Goal: Task Accomplishment & Management: Manage account settings

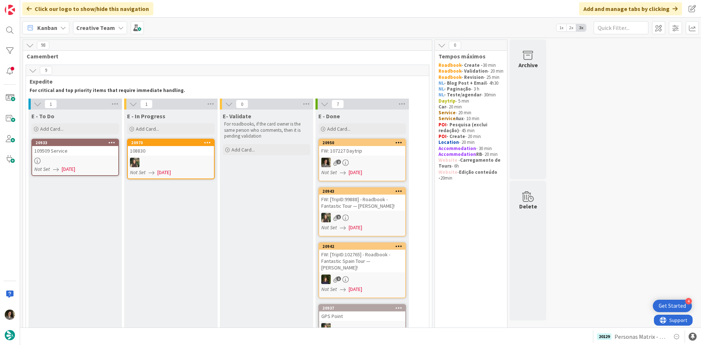
click at [92, 147] on div "109509 Service" at bounding box center [75, 150] width 86 height 9
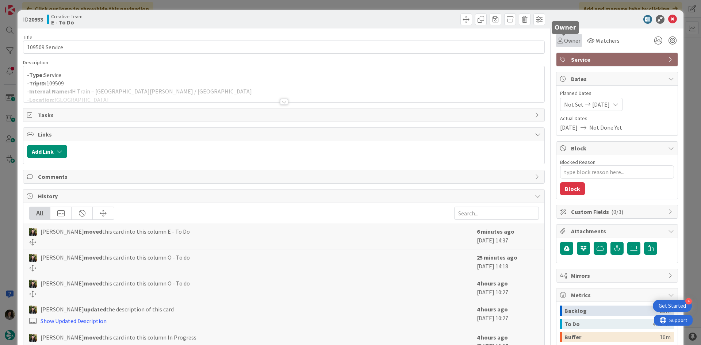
click at [570, 36] on span "Owner" at bounding box center [572, 40] width 16 height 9
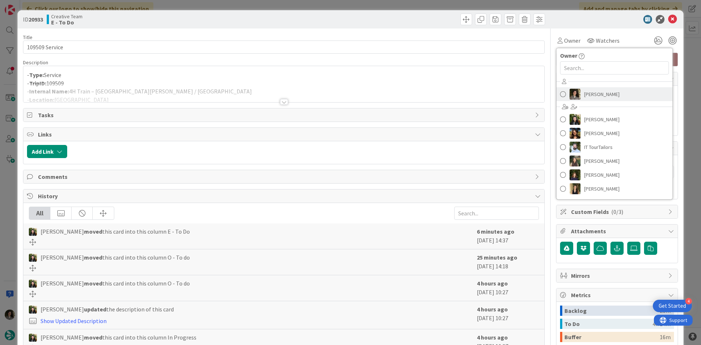
click at [599, 89] on span "[PERSON_NAME]" at bounding box center [601, 94] width 35 height 11
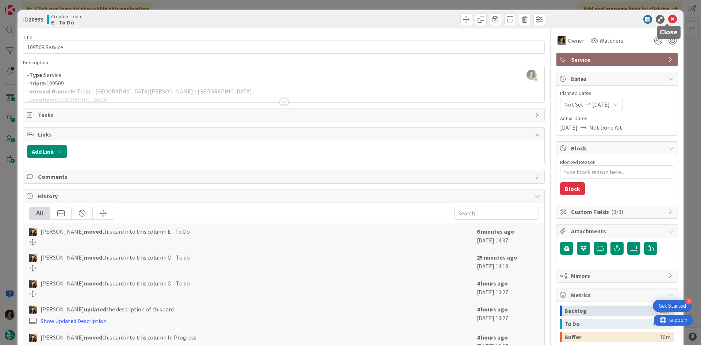
click at [668, 16] on icon at bounding box center [672, 19] width 9 height 9
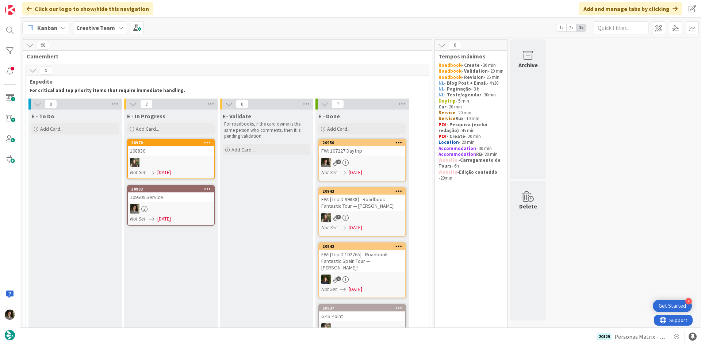
click at [173, 206] on div at bounding box center [171, 208] width 86 height 9
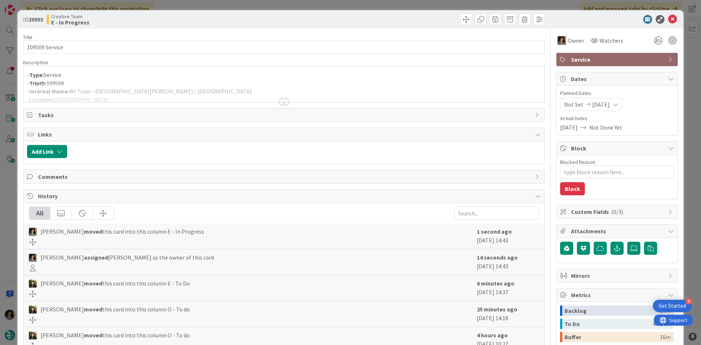
type textarea "x"
click at [79, 88] on div at bounding box center [283, 93] width 521 height 19
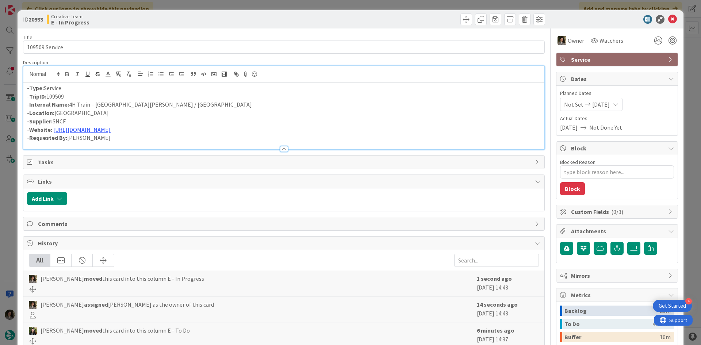
click at [77, 101] on p "- Internal Name: 4H Train – [GEOGRAPHIC_DATA][PERSON_NAME] / [GEOGRAPHIC_DATA]" at bounding box center [284, 104] width 514 height 8
click at [179, 107] on p "- Internal Name: 4h Train – [GEOGRAPHIC_DATA][PERSON_NAME] / [GEOGRAPHIC_DATA]" at bounding box center [284, 104] width 514 height 8
click at [76, 104] on p "- Internal Name: 4h Train – [GEOGRAPHIC_DATA][PERSON_NAME] / [GEOGRAPHIC_DATA]" at bounding box center [284, 104] width 514 height 8
drag, startPoint x: 165, startPoint y: 105, endPoint x: 170, endPoint y: 103, distance: 5.1
click at [167, 104] on p "- Internal Name: 4h45 Train – [GEOGRAPHIC_DATA][PERSON_NAME] / [GEOGRAPHIC_DATA]" at bounding box center [284, 104] width 514 height 8
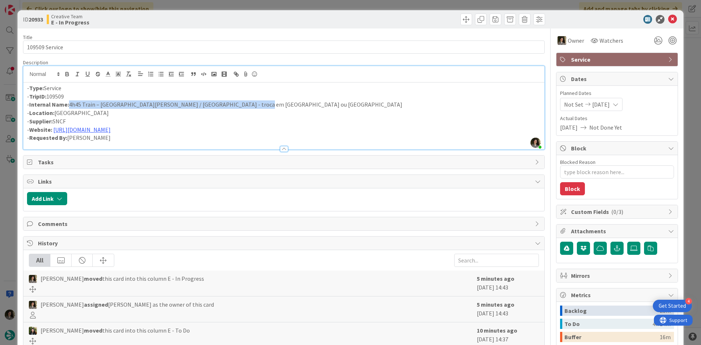
drag, startPoint x: 237, startPoint y: 106, endPoint x: 69, endPoint y: 103, distance: 167.6
click at [69, 103] on p "- Internal Name: 4h45 Train – [GEOGRAPHIC_DATA][PERSON_NAME] / [GEOGRAPHIC_DATA…" at bounding box center [284, 104] width 514 height 8
click at [241, 101] on p "- Internal Name: 4h45 Train – [GEOGRAPHIC_DATA][PERSON_NAME] / [GEOGRAPHIC_DATA…" at bounding box center [284, 104] width 514 height 8
type textarea "x"
drag, startPoint x: 256, startPoint y: 104, endPoint x: 70, endPoint y: 104, distance: 186.5
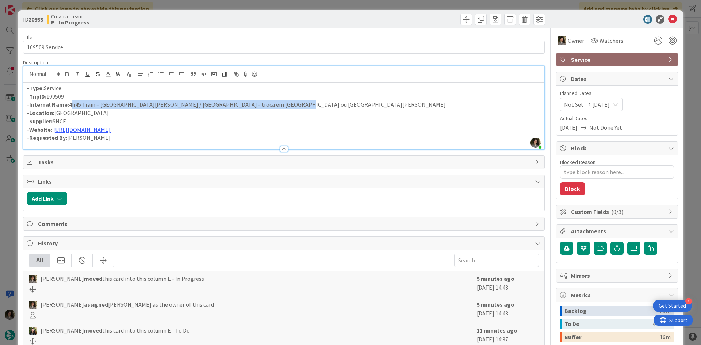
click at [70, 104] on p "- Internal Name: 4h45 Train – [GEOGRAPHIC_DATA][PERSON_NAME] / [GEOGRAPHIC_DATA…" at bounding box center [284, 104] width 514 height 8
copy p "4h45 Train – [GEOGRAPHIC_DATA][PERSON_NAME] / [GEOGRAPHIC_DATA] - troca em [GEO…"
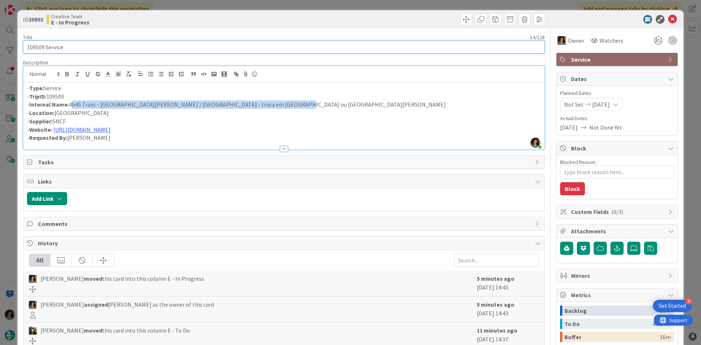
click at [145, 45] on input "109509 Service" at bounding box center [284, 47] width 522 height 13
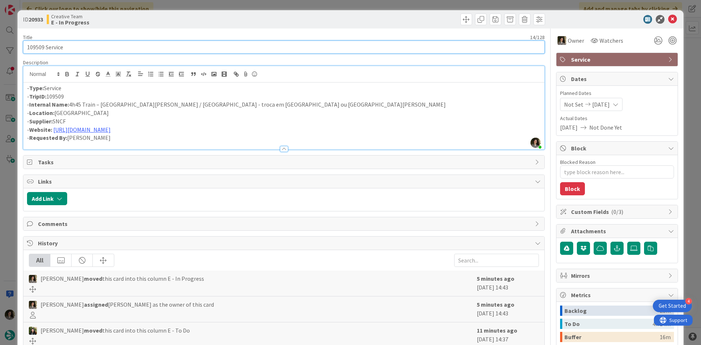
click at [145, 45] on input "109509 Service" at bounding box center [284, 47] width 522 height 13
click at [144, 45] on input "109509 Service" at bounding box center [284, 47] width 522 height 13
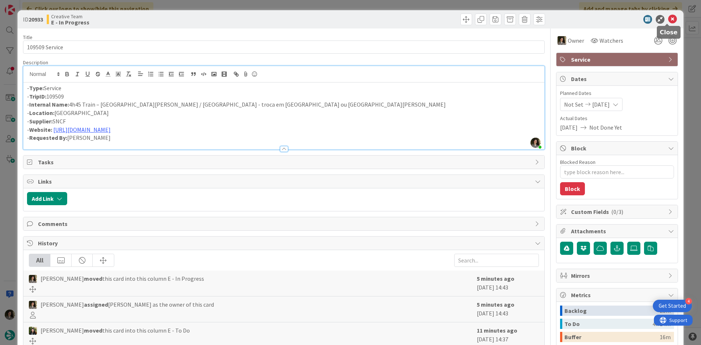
click at [668, 16] on icon at bounding box center [672, 19] width 9 height 9
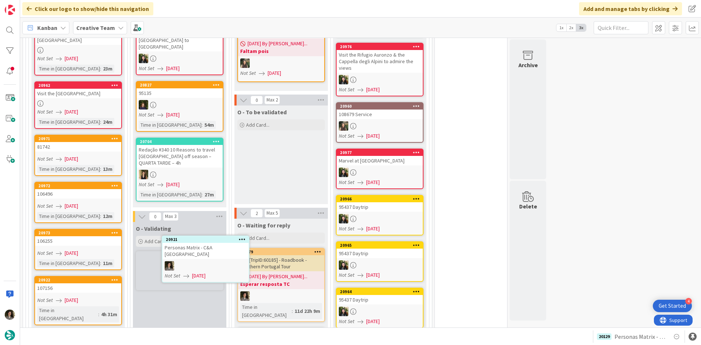
scroll to position [633, 0]
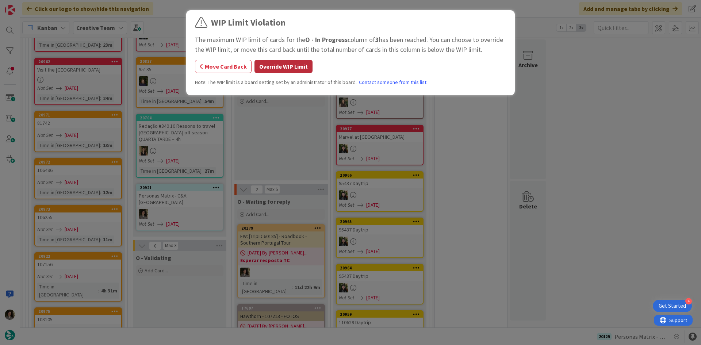
click at [277, 64] on button "Override WIP Limit" at bounding box center [283, 66] width 58 height 13
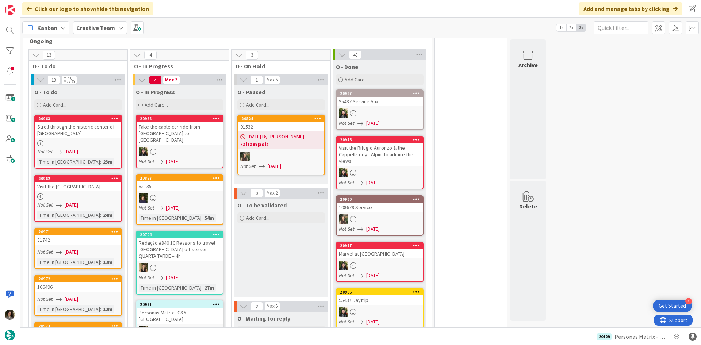
scroll to position [487, 0]
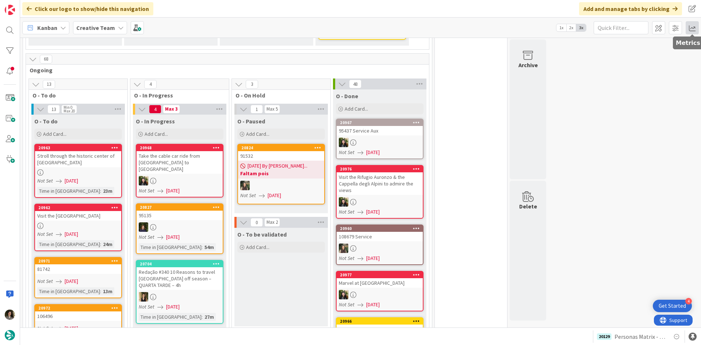
click at [690, 30] on span at bounding box center [692, 27] width 13 height 13
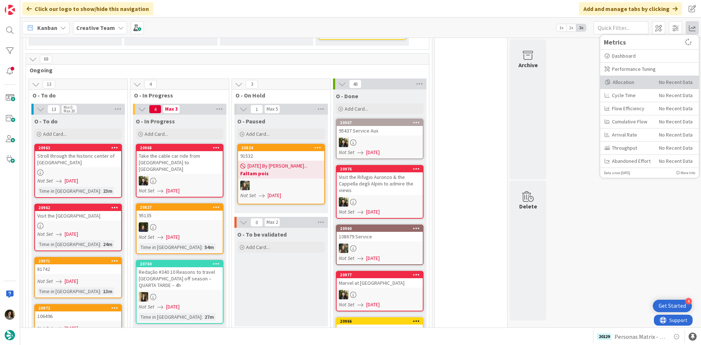
click at [632, 80] on div "Allocation" at bounding box center [629, 82] width 49 height 8
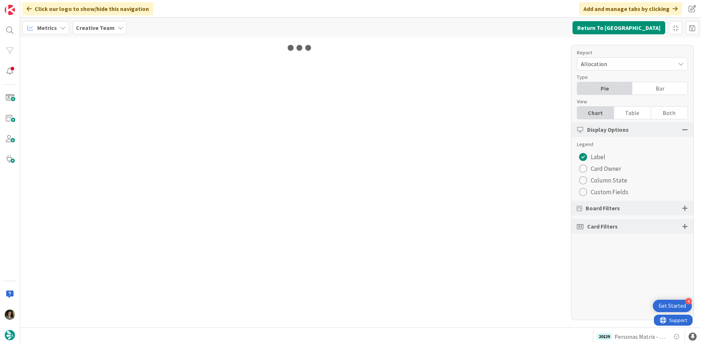
click at [628, 108] on div "Table" at bounding box center [632, 113] width 37 height 12
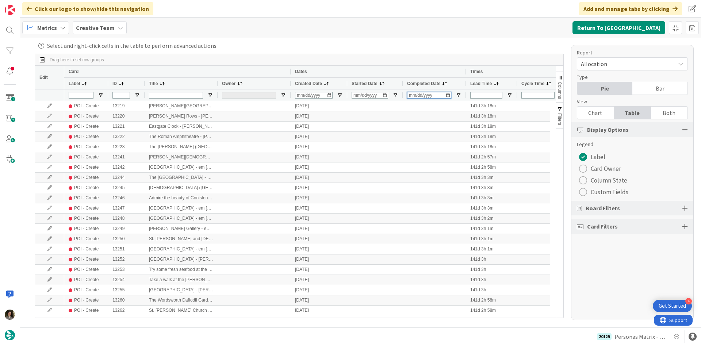
click at [408, 97] on input "Completed Date Filter Input" at bounding box center [429, 95] width 44 height 7
type input "[DATE]"
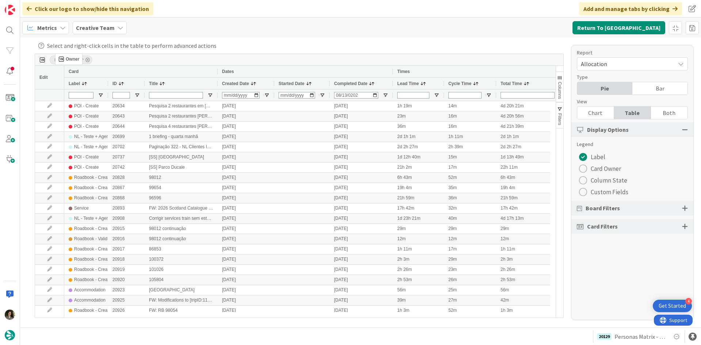
drag, startPoint x: 236, startPoint y: 83, endPoint x: 59, endPoint y: 56, distance: 179.4
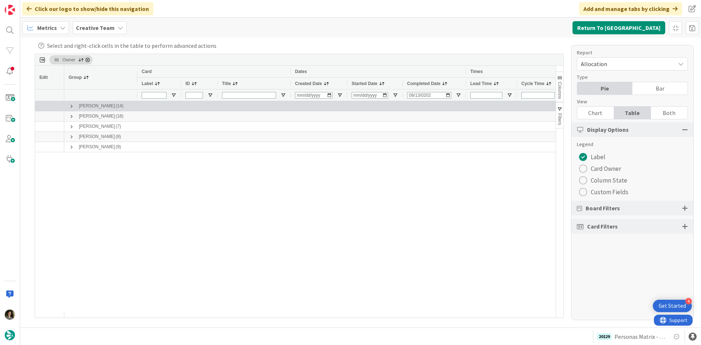
click at [69, 106] on span at bounding box center [72, 106] width 6 height 6
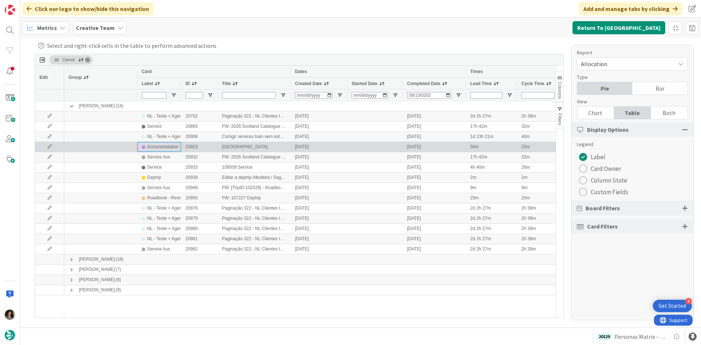
click at [153, 149] on div "Accommodation" at bounding box center [162, 146] width 31 height 9
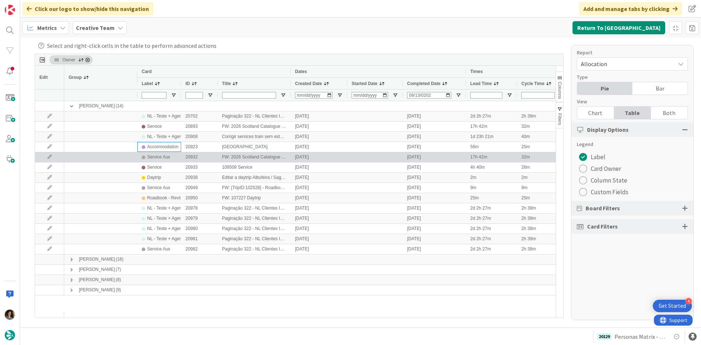
click at [154, 159] on div "Service Aux" at bounding box center [158, 157] width 23 height 9
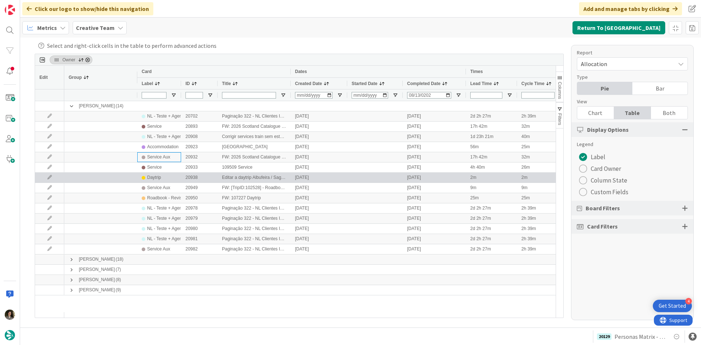
click at [173, 179] on div "Daytrip" at bounding box center [159, 177] width 35 height 9
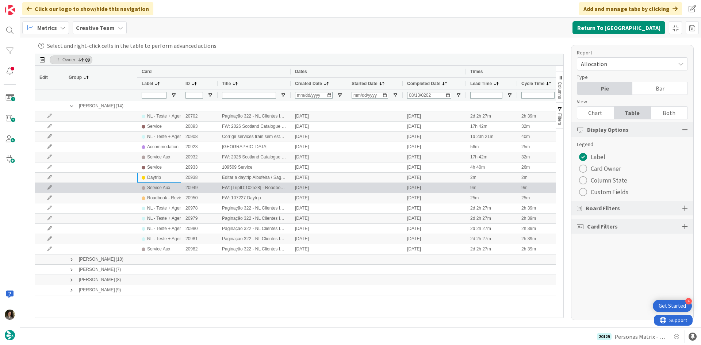
click at [174, 188] on div "Service Aux" at bounding box center [159, 187] width 35 height 9
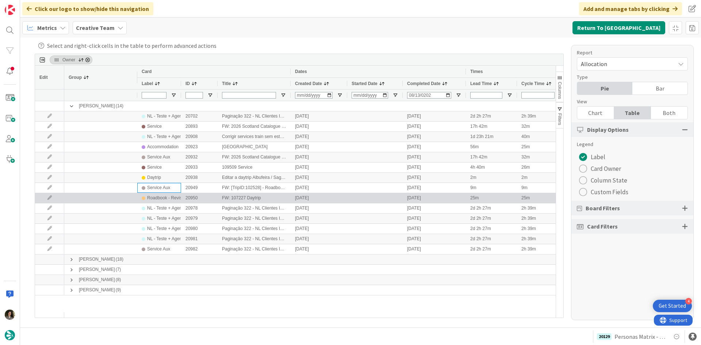
click at [177, 196] on div "Roadbook - Revision" at bounding box center [167, 197] width 41 height 9
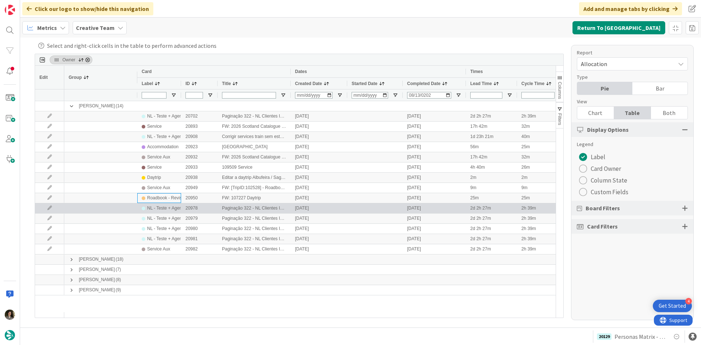
click at [172, 208] on div "NL - Teste + Agendamento" at bounding box center [173, 208] width 52 height 9
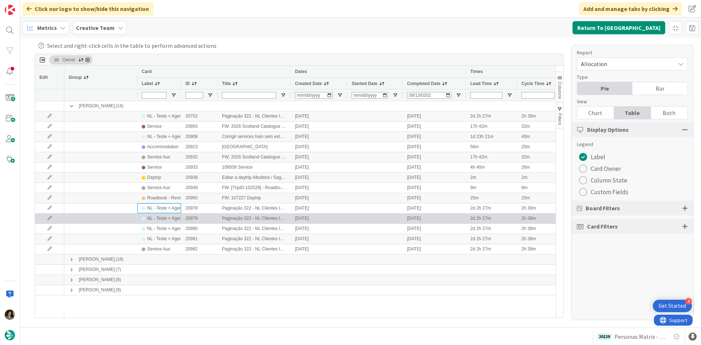
click at [172, 215] on div "NL - Teste + Agendamento" at bounding box center [173, 218] width 52 height 9
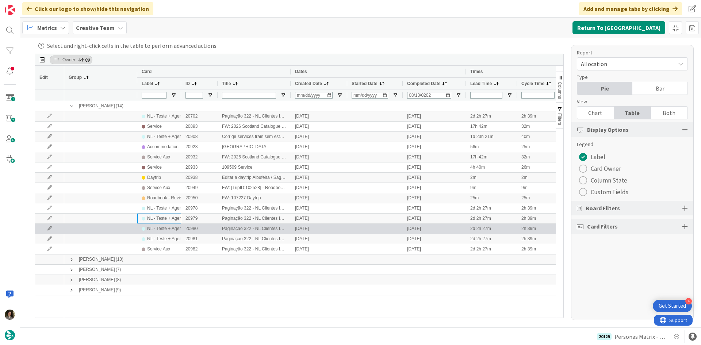
click at [168, 229] on div "NL - Teste + Agendamento" at bounding box center [173, 228] width 52 height 9
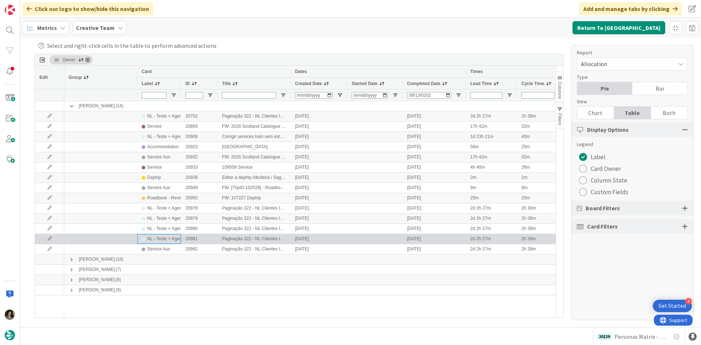
click at [166, 237] on div "NL - Teste + Agendamento" at bounding box center [173, 238] width 52 height 9
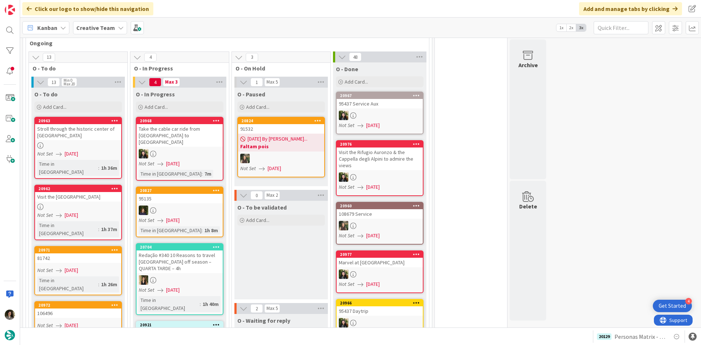
scroll to position [548, 0]
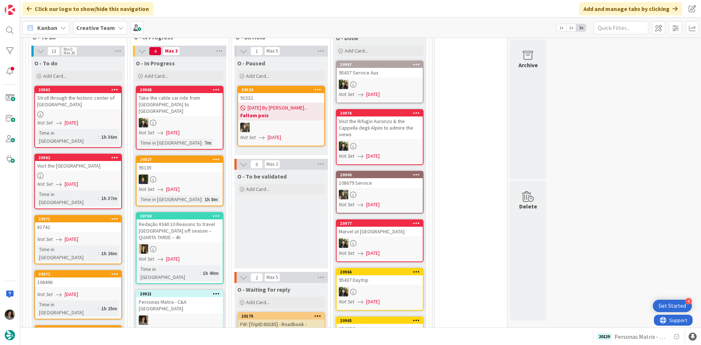
click at [196, 326] on div "Not Set [DATE]" at bounding box center [181, 330] width 84 height 8
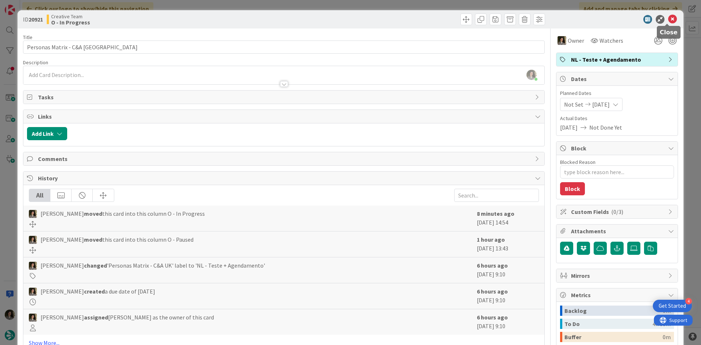
click at [671, 17] on icon at bounding box center [672, 19] width 9 height 9
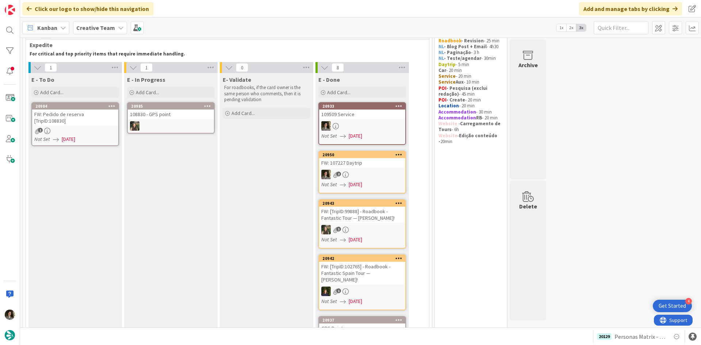
click at [75, 135] on span "[DATE]" at bounding box center [69, 139] width 14 height 8
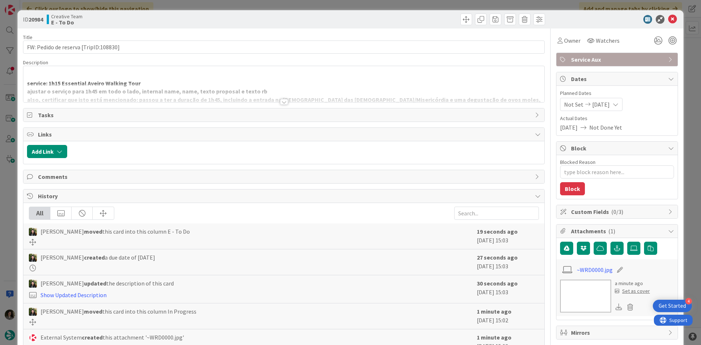
click at [281, 97] on div at bounding box center [283, 93] width 521 height 19
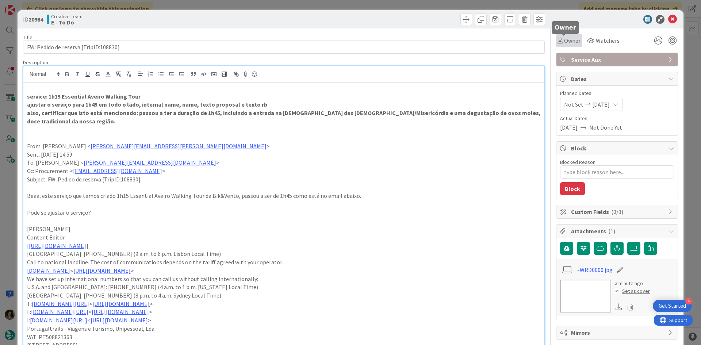
click at [564, 42] on span "Owner" at bounding box center [572, 40] width 16 height 9
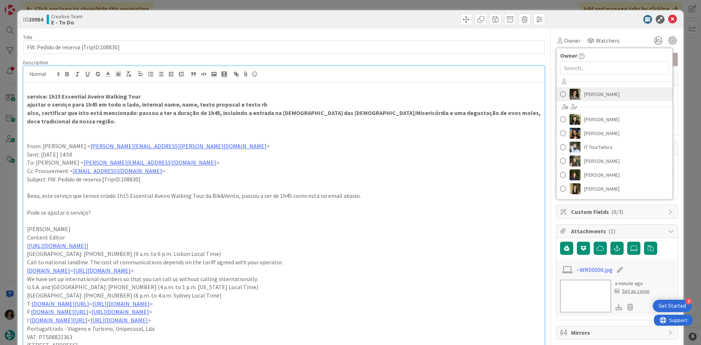
click at [602, 93] on span "[PERSON_NAME]" at bounding box center [601, 94] width 35 height 11
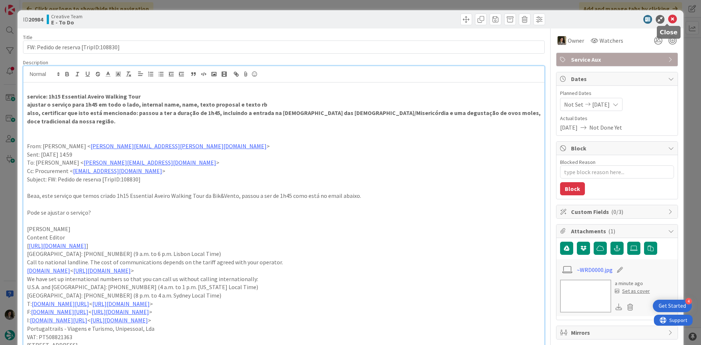
click at [668, 17] on icon at bounding box center [672, 19] width 9 height 9
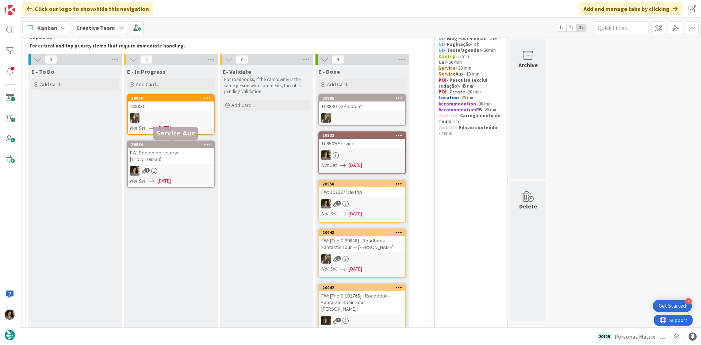
scroll to position [76, 0]
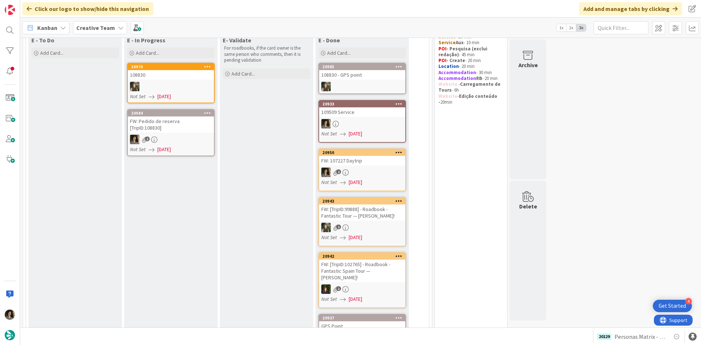
click at [174, 124] on div "FW: Pedido de reserva [TripID:108830]" at bounding box center [171, 124] width 86 height 16
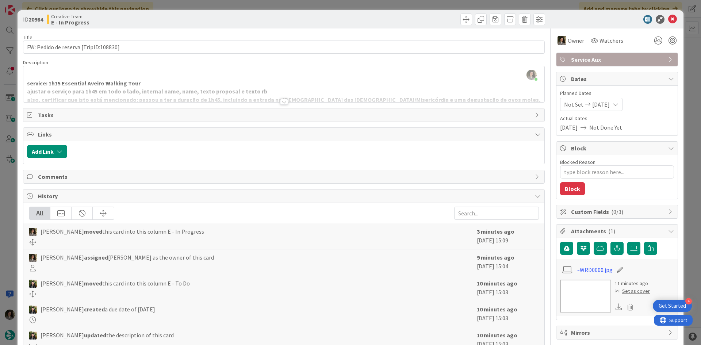
drag, startPoint x: 280, startPoint y: 101, endPoint x: 276, endPoint y: 101, distance: 3.7
click at [280, 101] on div at bounding box center [284, 102] width 8 height 6
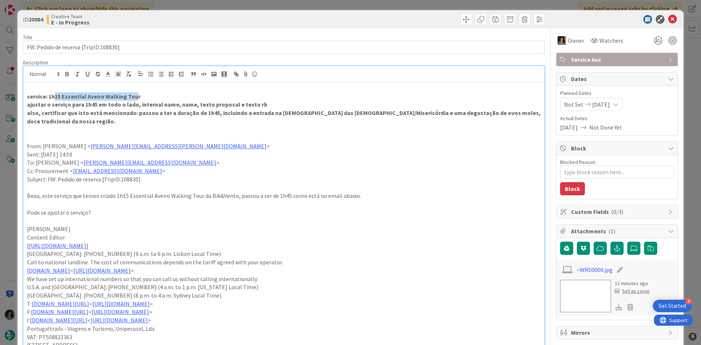
drag, startPoint x: 136, startPoint y: 94, endPoint x: 75, endPoint y: 91, distance: 61.0
click at [54, 95] on strong "service: 1h15 Essential Aveiro Walking Tour" at bounding box center [84, 96] width 114 height 7
drag, startPoint x: 139, startPoint y: 98, endPoint x: 49, endPoint y: 99, distance: 90.2
click at [49, 99] on p "service: 1h15 Essential Aveiro Walking Tour" at bounding box center [284, 96] width 514 height 8
copy strong "1h15 Essential Aveiro Walking Tour"
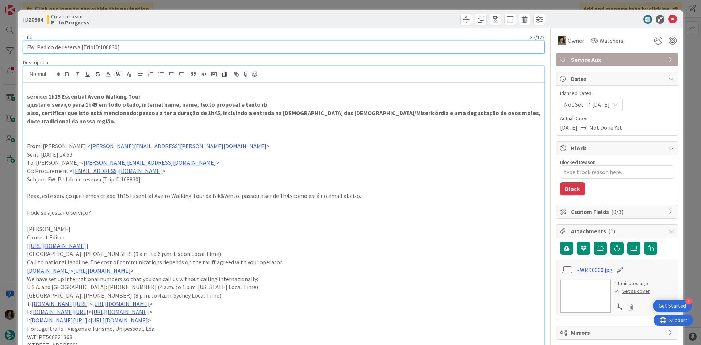
click at [177, 47] on input "FW: Pedido de reserva [TripID:108830]" at bounding box center [284, 47] width 522 height 13
click at [173, 51] on input "FW: Pedido de reserva [TripID:108830]" at bounding box center [284, 47] width 522 height 13
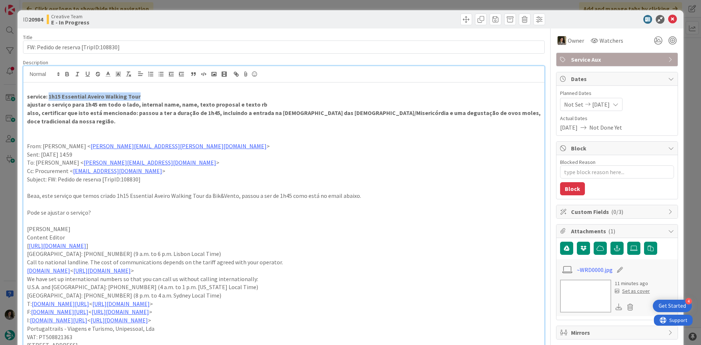
drag, startPoint x: 115, startPoint y: 95, endPoint x: 31, endPoint y: 144, distance: 97.0
click at [49, 95] on p "service: 1h15 Essential Aveiro Walking Tour" at bounding box center [284, 96] width 514 height 8
copy strong "1h15 Essential Aveiro Walking Tour"
click at [668, 16] on icon at bounding box center [672, 19] width 9 height 9
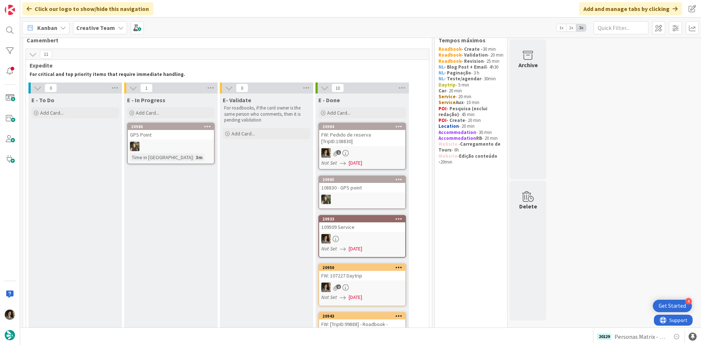
click at [369, 136] on div "FW: Pedido de reserva [TripID:108830]" at bounding box center [362, 138] width 86 height 16
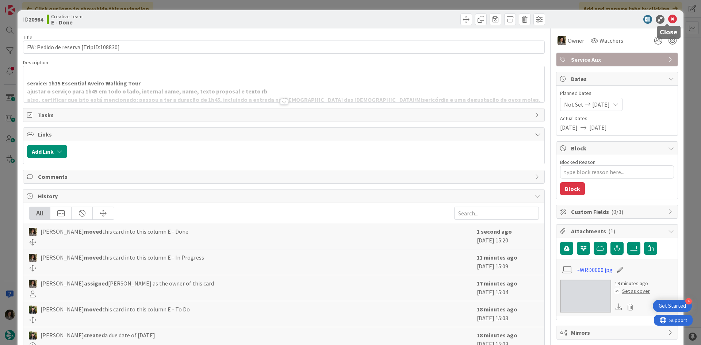
click at [668, 19] on icon at bounding box center [672, 19] width 9 height 9
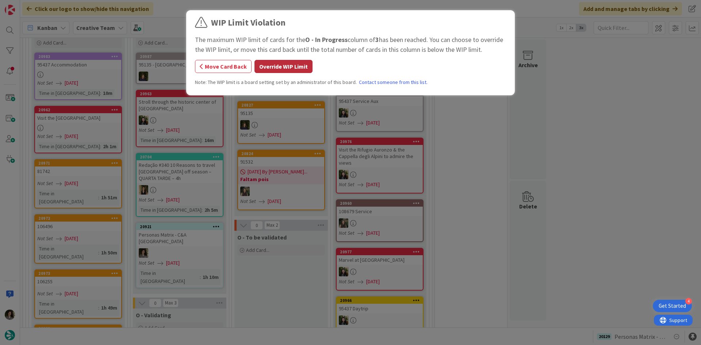
click at [306, 69] on button "Override WIP Limit" at bounding box center [283, 66] width 58 height 13
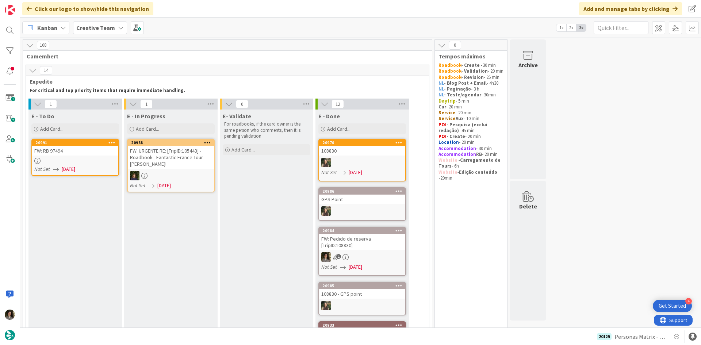
click at [77, 156] on link "20991 FW: RB 97494 Not Set [DATE]" at bounding box center [75, 157] width 88 height 37
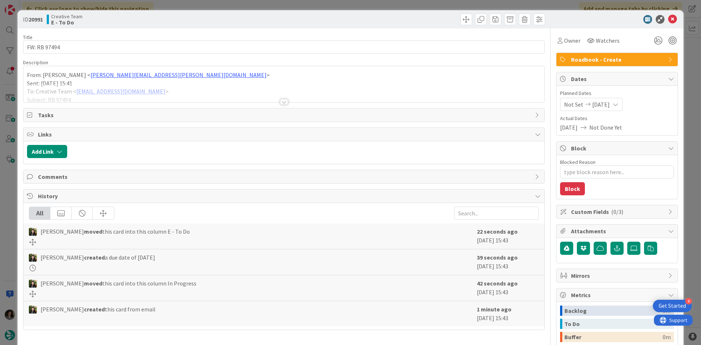
click at [284, 99] on div at bounding box center [284, 102] width 8 height 6
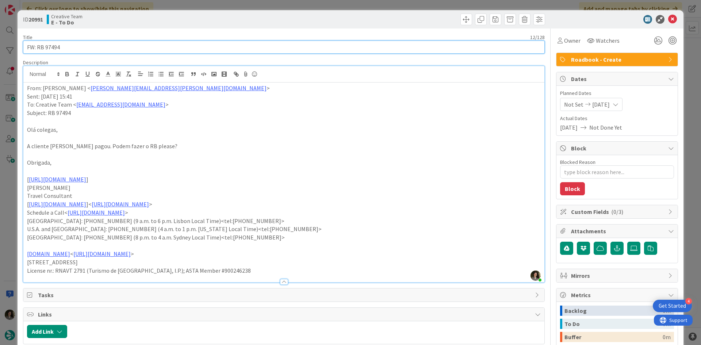
drag, startPoint x: 61, startPoint y: 48, endPoint x: 46, endPoint y: 46, distance: 14.7
click at [46, 46] on input "FW: RB 97494" at bounding box center [284, 47] width 522 height 13
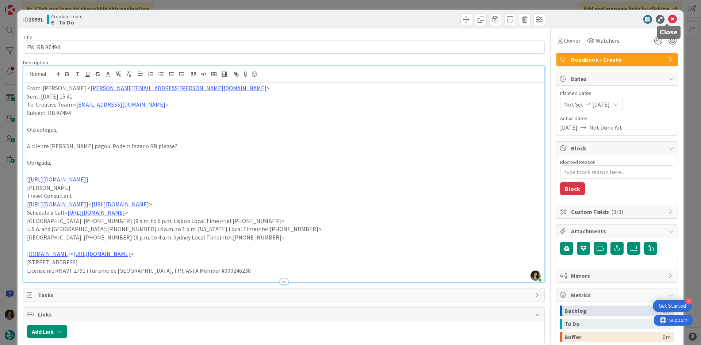
click at [668, 18] on icon at bounding box center [672, 19] width 9 height 9
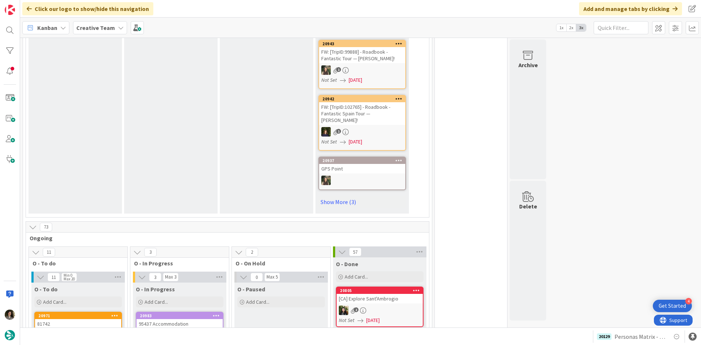
scroll to position [584, 0]
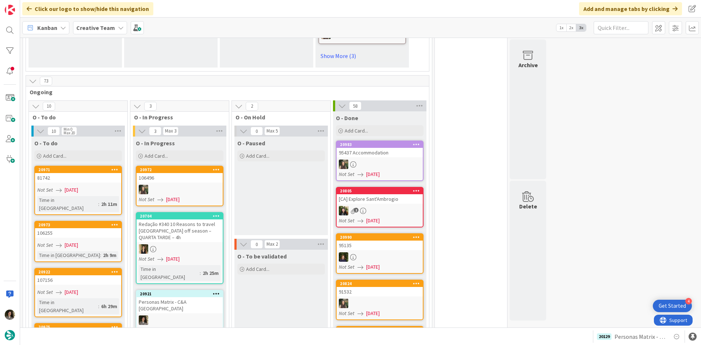
click at [192, 290] on link "20921 Personas Matrix - C&A UK Not Set [DATE] Time in [GEOGRAPHIC_DATA] : 34m" at bounding box center [180, 318] width 88 height 57
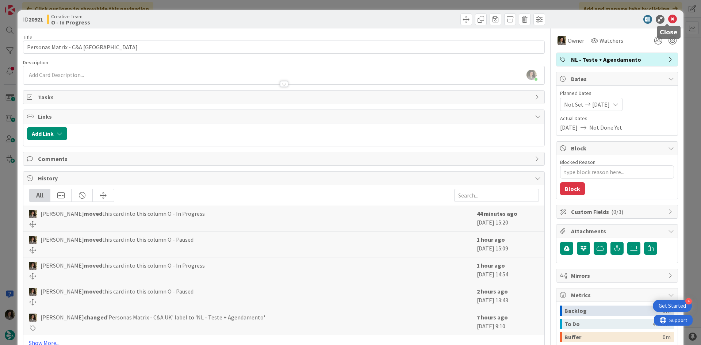
click at [668, 20] on icon at bounding box center [672, 19] width 9 height 9
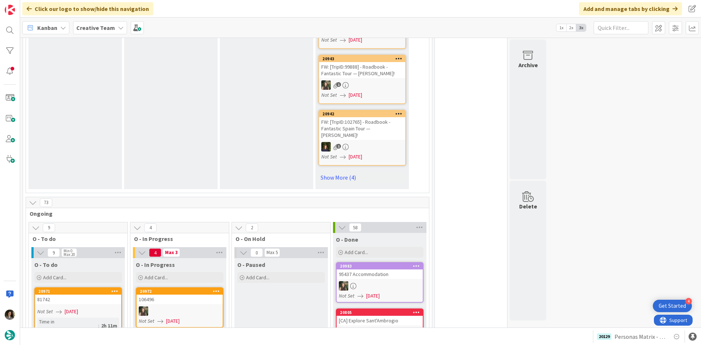
scroll to position [511, 0]
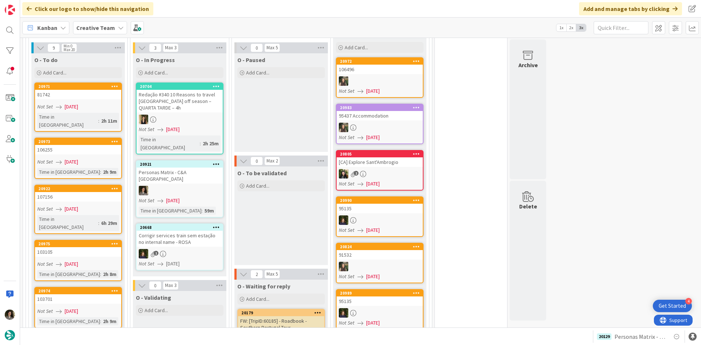
scroll to position [657, 0]
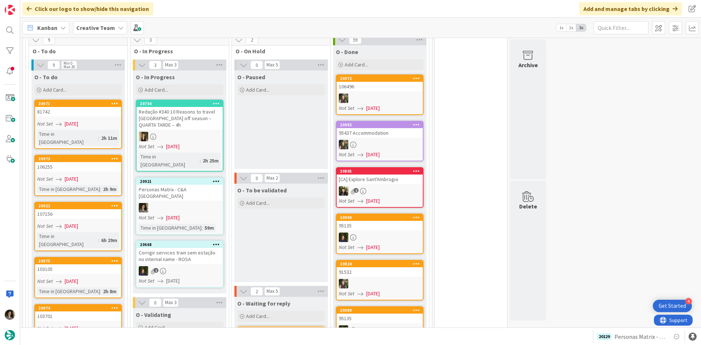
click at [182, 203] on div at bounding box center [180, 207] width 86 height 9
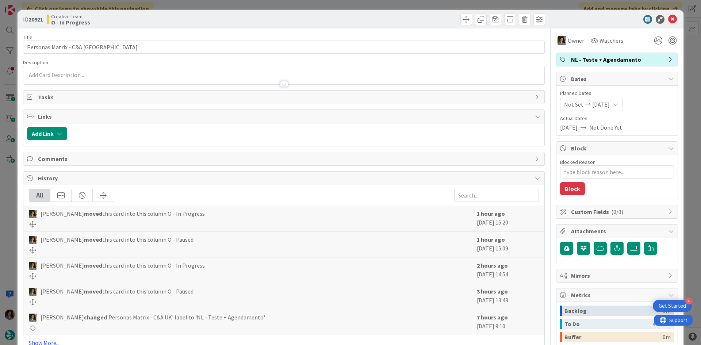
type textarea "x"
click at [668, 21] on icon at bounding box center [672, 19] width 9 height 9
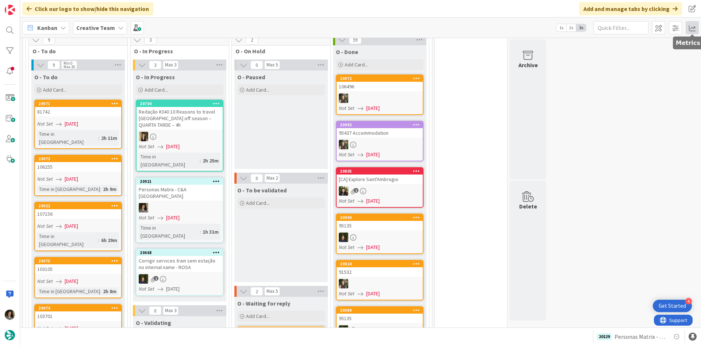
click at [693, 28] on span at bounding box center [692, 27] width 13 height 13
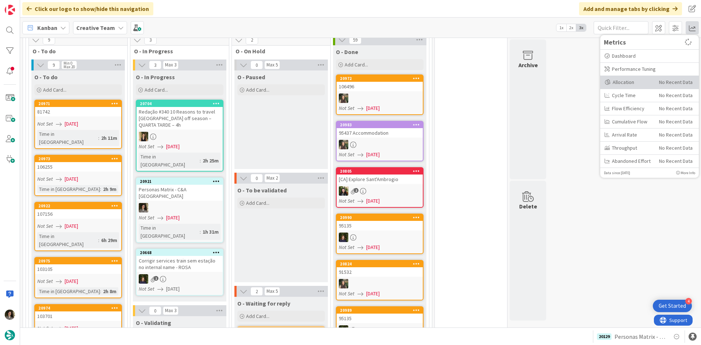
click at [631, 78] on div "Allocation No Recent Data" at bounding box center [649, 82] width 99 height 13
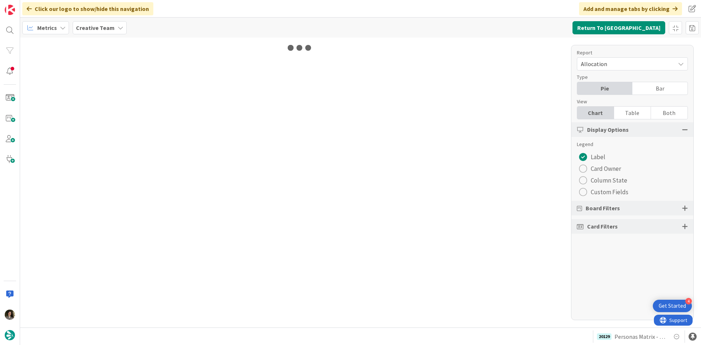
click at [646, 111] on div "Table" at bounding box center [632, 113] width 37 height 12
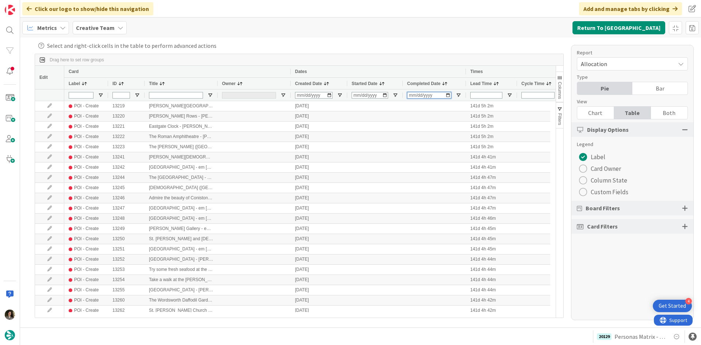
click at [413, 96] on input "Completed Date Filter Input" at bounding box center [429, 95] width 44 height 7
type input "[DATE]"
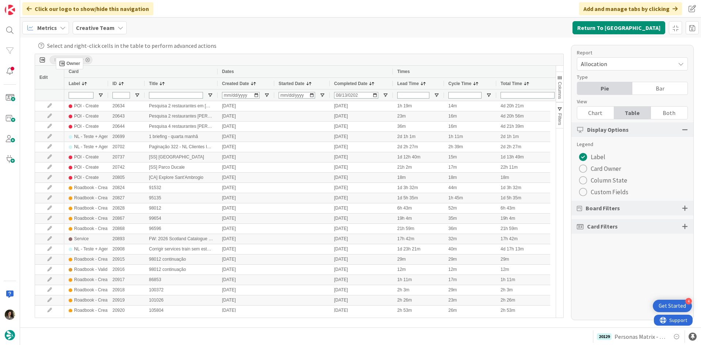
drag, startPoint x: 230, startPoint y: 82, endPoint x: 61, endPoint y: 59, distance: 171.3
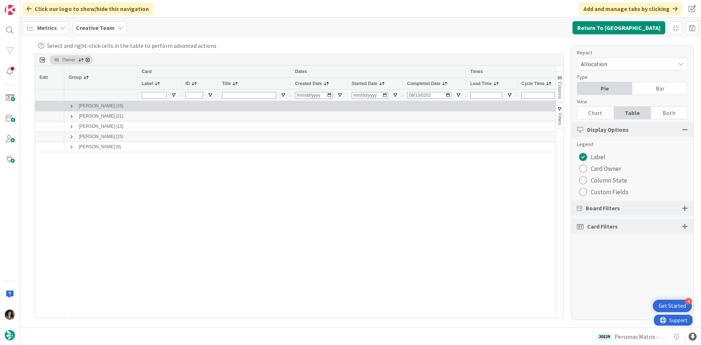
click at [74, 105] on span at bounding box center [72, 106] width 6 height 6
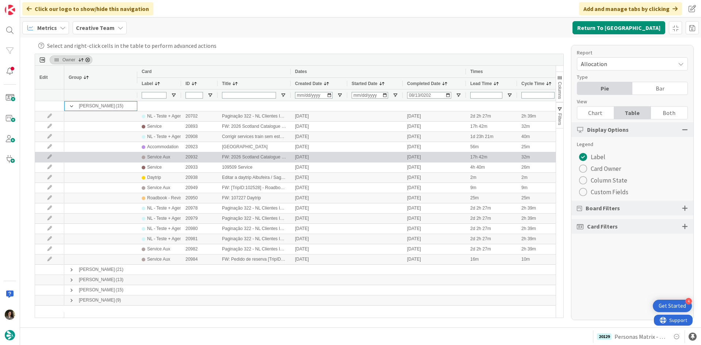
click at [211, 157] on div "20932" at bounding box center [199, 157] width 37 height 10
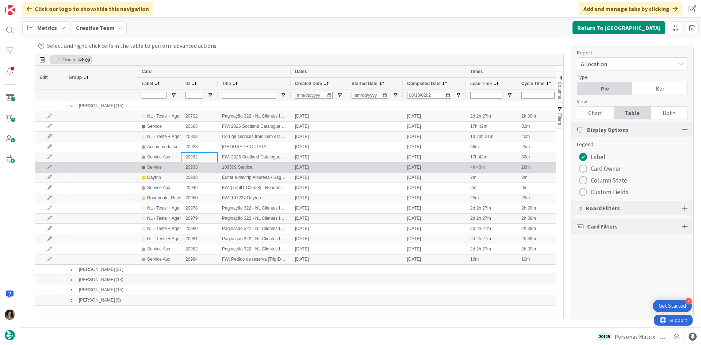
click at [217, 170] on div "20933" at bounding box center [199, 167] width 37 height 10
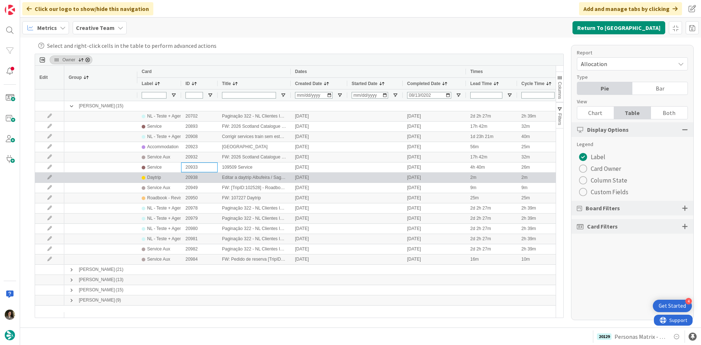
click at [211, 180] on div "20938" at bounding box center [199, 178] width 37 height 10
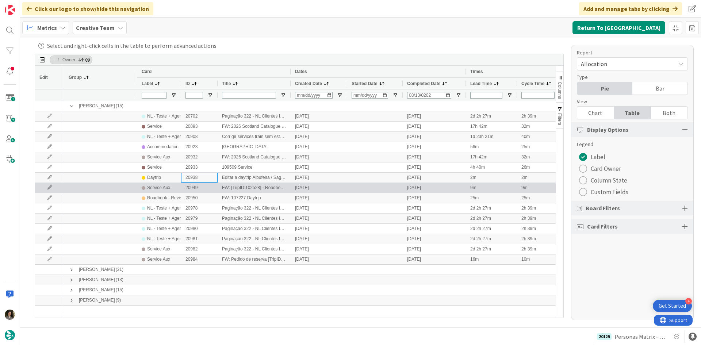
click at [174, 189] on div "Service Aux" at bounding box center [159, 187] width 35 height 9
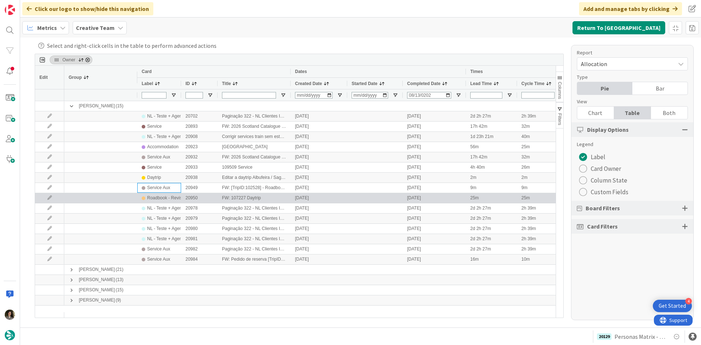
click at [169, 199] on div "Roadbook - Revision" at bounding box center [167, 197] width 41 height 9
click at [172, 203] on div "Roadbook - Revision" at bounding box center [159, 198] width 44 height 10
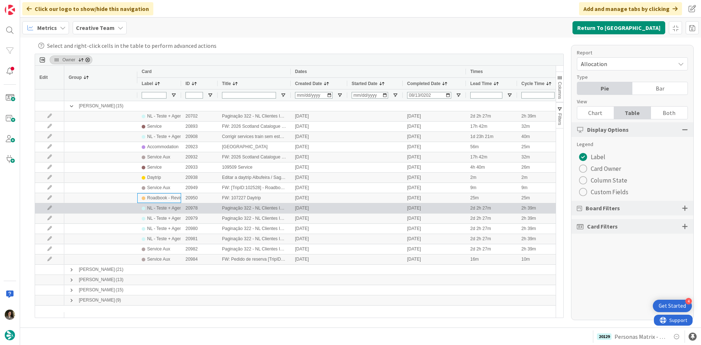
click at [173, 208] on div "NL - Teste + Agendamento" at bounding box center [173, 208] width 52 height 9
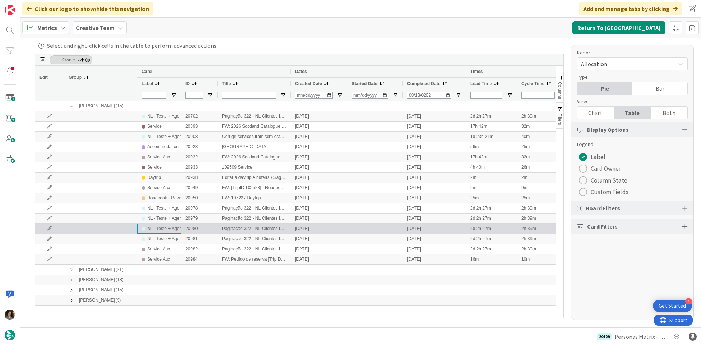
click at [161, 226] on div "NL - Teste + Agendamento" at bounding box center [173, 228] width 52 height 9
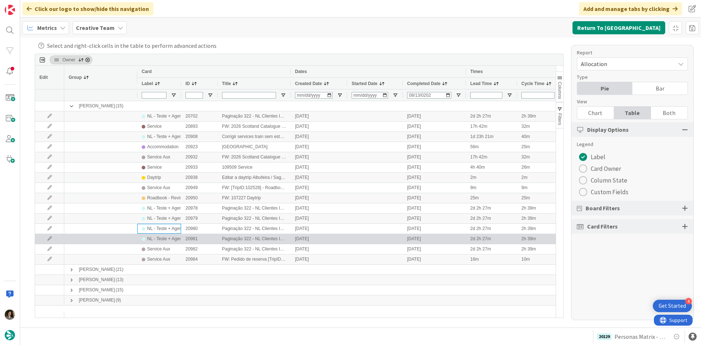
click at [163, 238] on div "NL - Teste + Agendamento" at bounding box center [173, 238] width 52 height 9
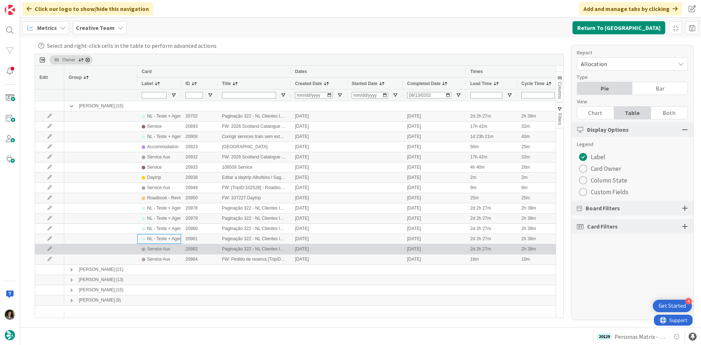
click at [161, 250] on div "Service Aux" at bounding box center [158, 249] width 23 height 9
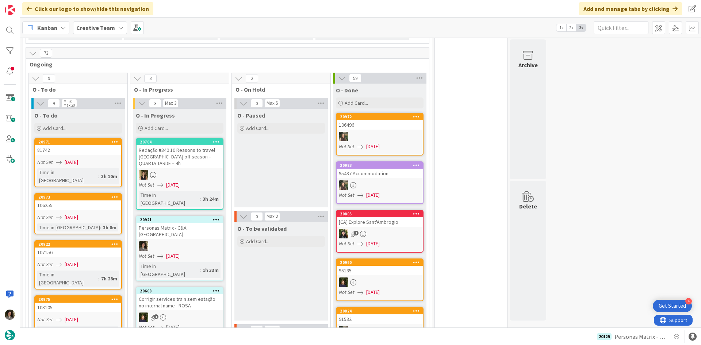
scroll to position [621, 0]
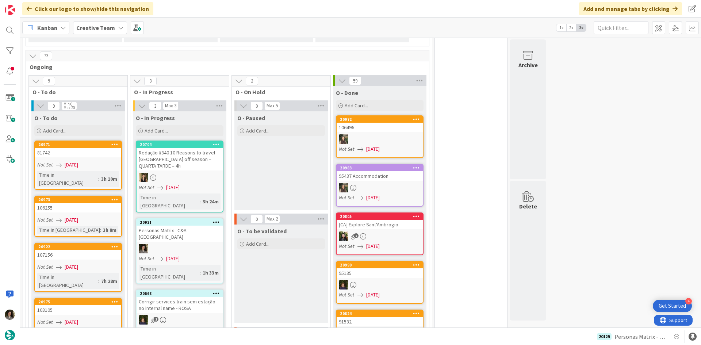
click at [180, 244] on div at bounding box center [180, 248] width 86 height 9
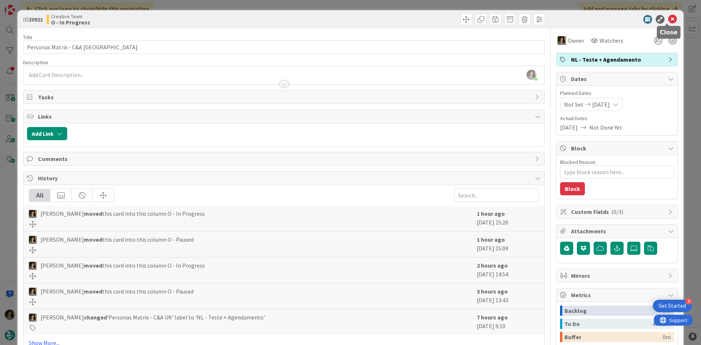
click at [669, 19] on icon at bounding box center [672, 19] width 9 height 9
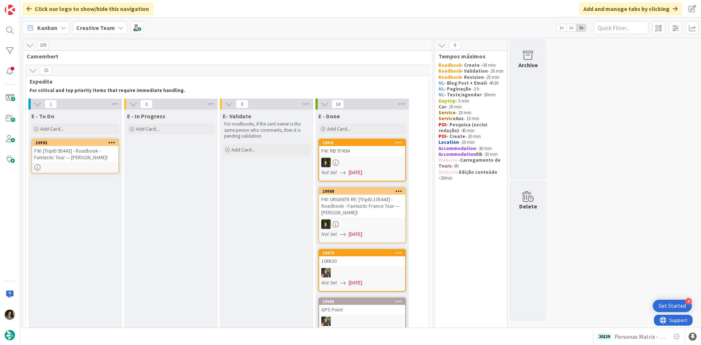
click at [106, 162] on div "FW: [TripID:95443] - Roadbook - Fantastic Tour — [PERSON_NAME]!" at bounding box center [75, 154] width 86 height 16
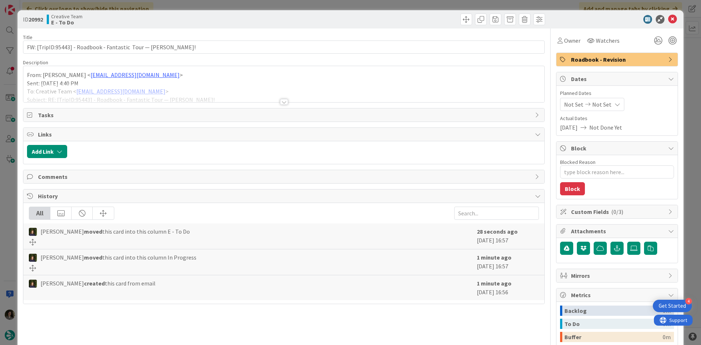
click at [284, 98] on div at bounding box center [283, 93] width 521 height 19
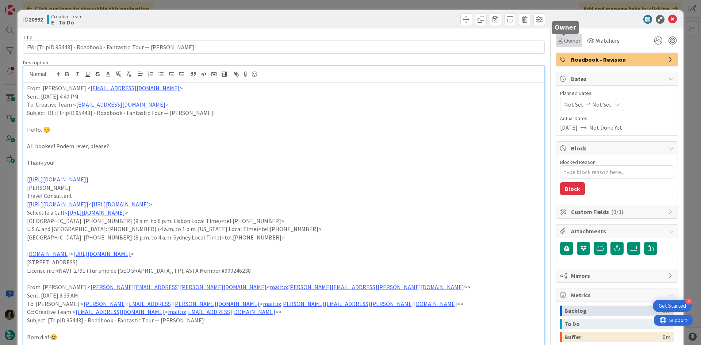
click at [557, 43] on div "Owner" at bounding box center [568, 40] width 23 height 9
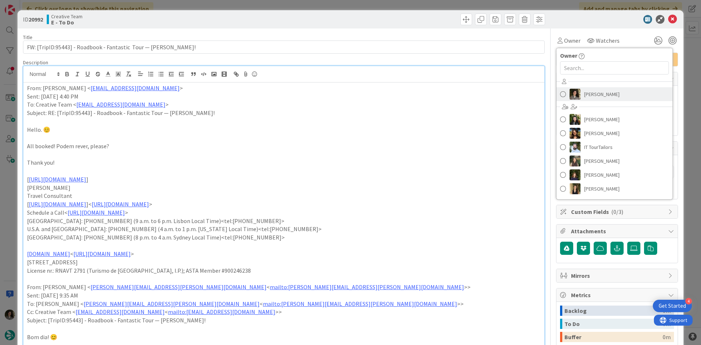
click at [592, 95] on span "[PERSON_NAME]" at bounding box center [601, 94] width 35 height 11
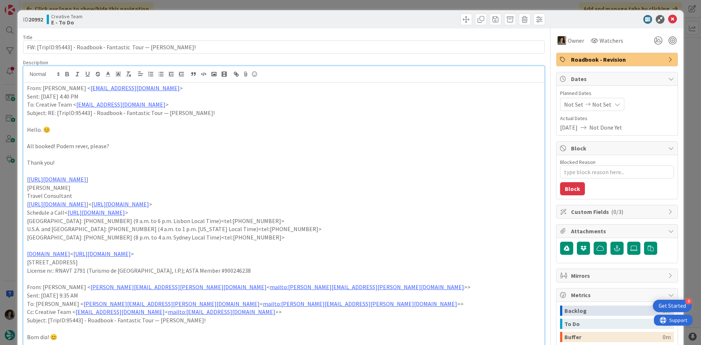
click at [669, 19] on icon at bounding box center [672, 19] width 9 height 9
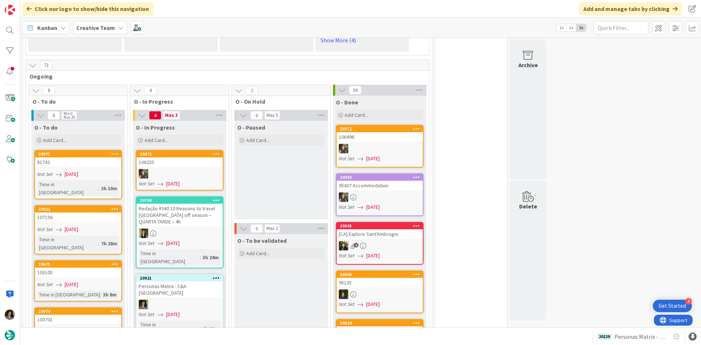
scroll to position [657, 0]
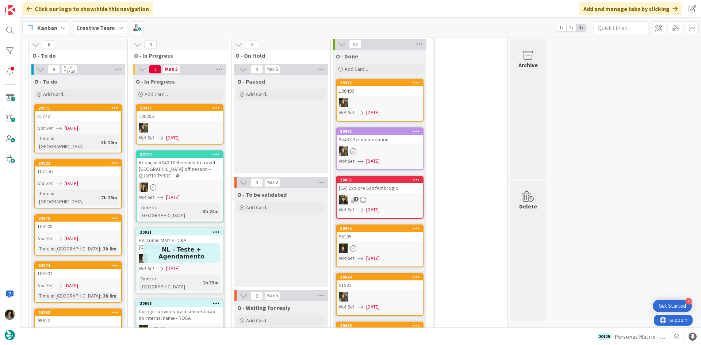
click at [189, 265] on div "Not Set [DATE]" at bounding box center [181, 269] width 84 height 8
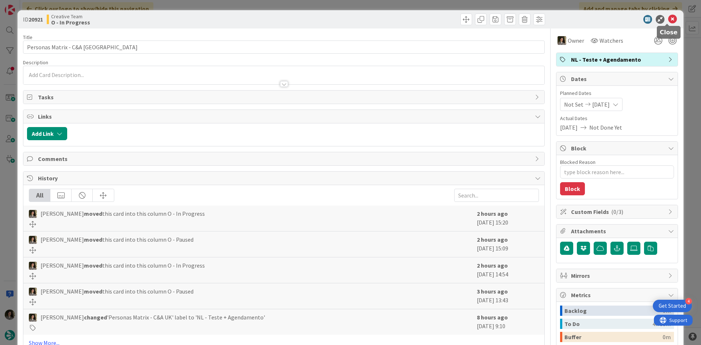
click at [668, 18] on icon at bounding box center [672, 19] width 9 height 9
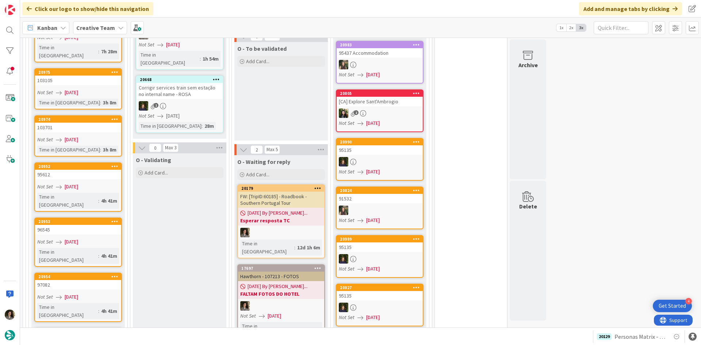
scroll to position [840, 0]
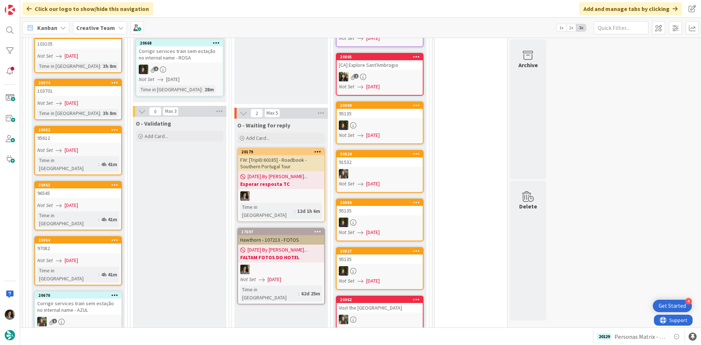
click at [292, 173] on span "[DATE] By [PERSON_NAME]..." at bounding box center [278, 177] width 60 height 8
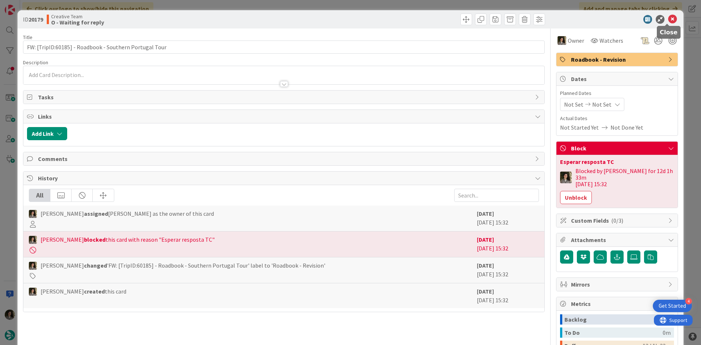
click at [668, 20] on icon at bounding box center [672, 19] width 9 height 9
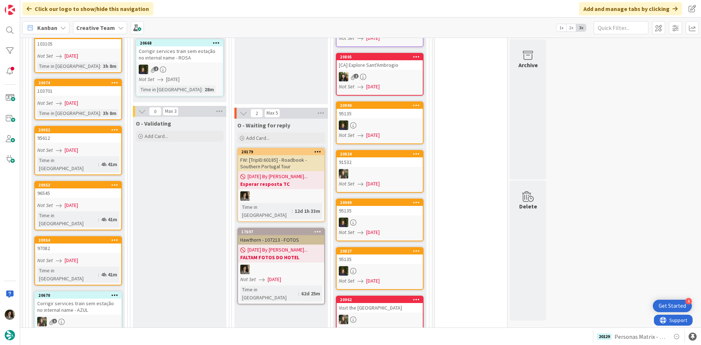
click at [319, 149] on icon at bounding box center [317, 151] width 7 height 5
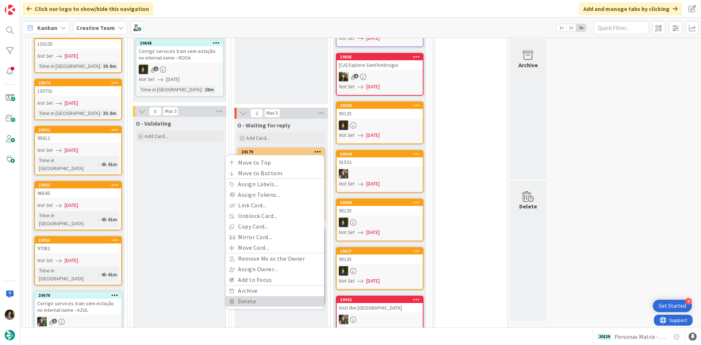
click at [265, 296] on link "Delete" at bounding box center [275, 301] width 99 height 11
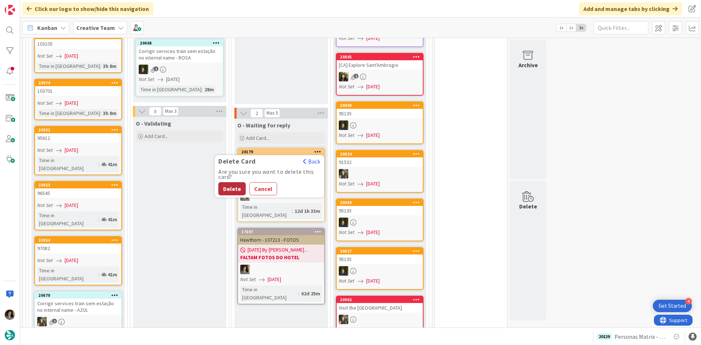
click at [225, 182] on button "Delete" at bounding box center [231, 188] width 27 height 13
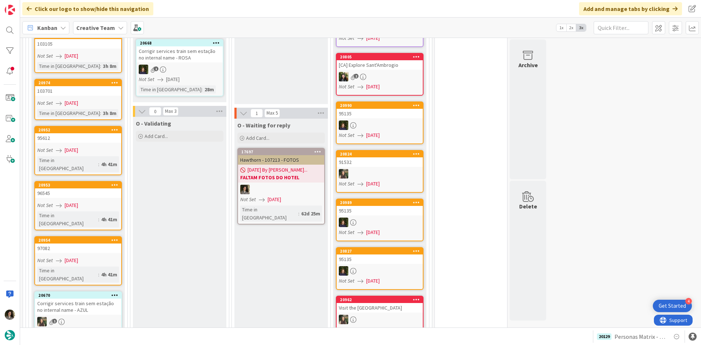
click at [317, 149] on icon at bounding box center [317, 151] width 7 height 5
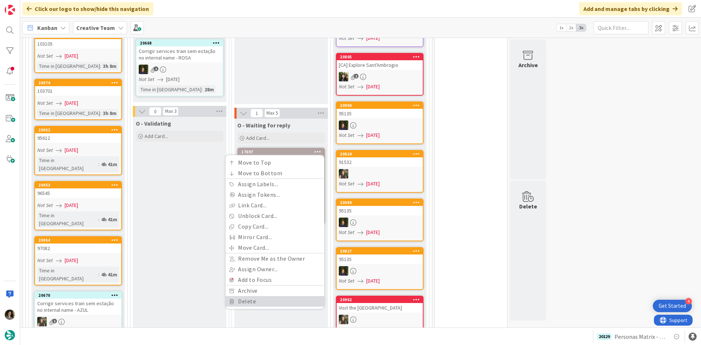
click at [277, 296] on link "Delete" at bounding box center [275, 301] width 99 height 11
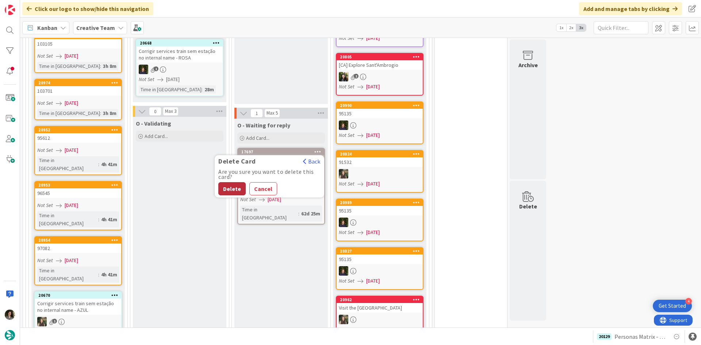
click at [233, 182] on button "Delete" at bounding box center [231, 188] width 27 height 13
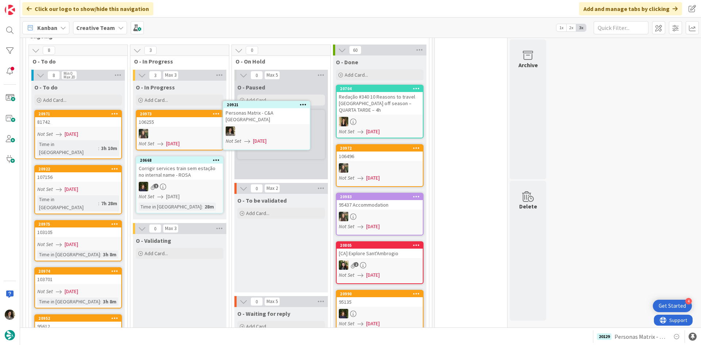
scroll to position [647, 0]
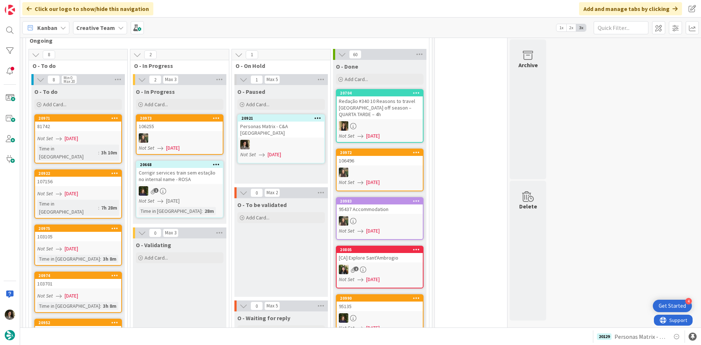
click at [284, 140] on div at bounding box center [281, 144] width 86 height 9
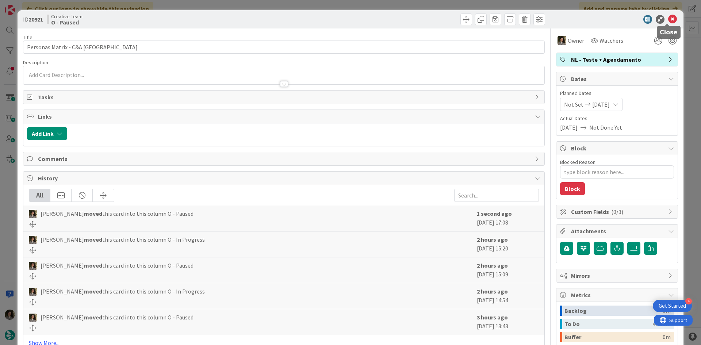
click at [668, 16] on icon at bounding box center [672, 19] width 9 height 9
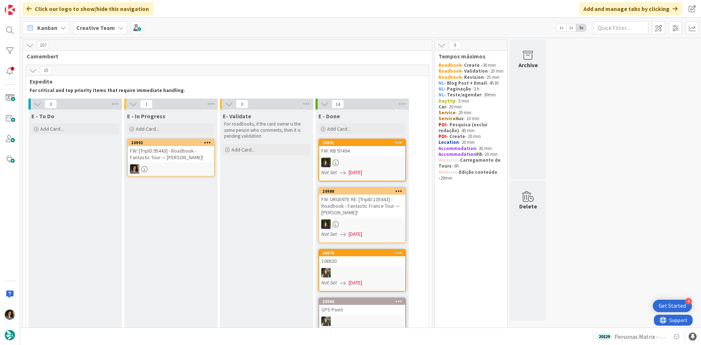
click at [168, 155] on div "FW: [TripID:95443] - Roadbook - Fantastic Tour — [PERSON_NAME]!" at bounding box center [171, 154] width 86 height 16
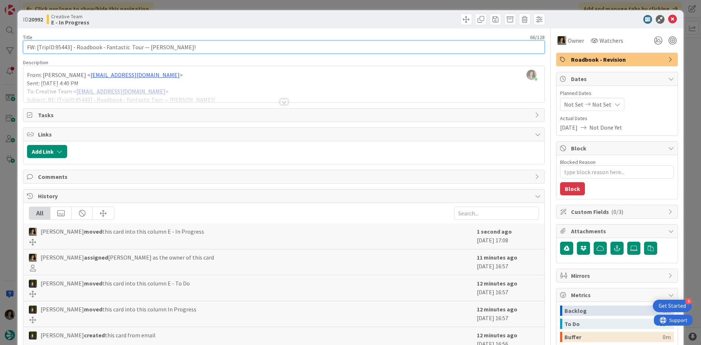
drag, startPoint x: 69, startPoint y: 47, endPoint x: 56, endPoint y: 42, distance: 14.0
click at [56, 42] on input "FW: [TripID:95443] - Roadbook - Fantastic Tour — [PERSON_NAME]!" at bounding box center [284, 47] width 522 height 13
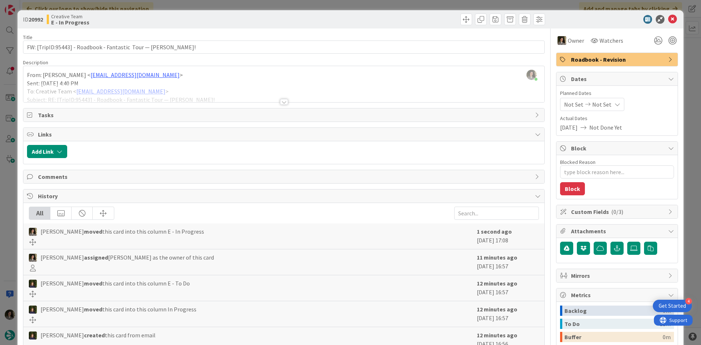
click at [284, 105] on div "Title 66 / 128 FW: [TripID:95443] - Roadbook - Fantastic Tour — [PERSON_NAME]! …" at bounding box center [284, 227] width 522 height 398
click at [282, 97] on div at bounding box center [283, 93] width 521 height 19
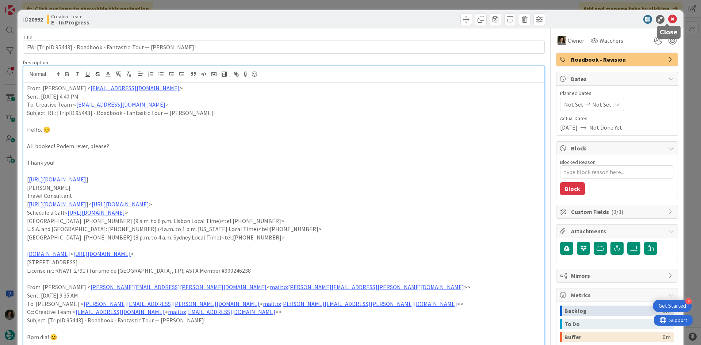
click at [670, 18] on icon at bounding box center [672, 19] width 9 height 9
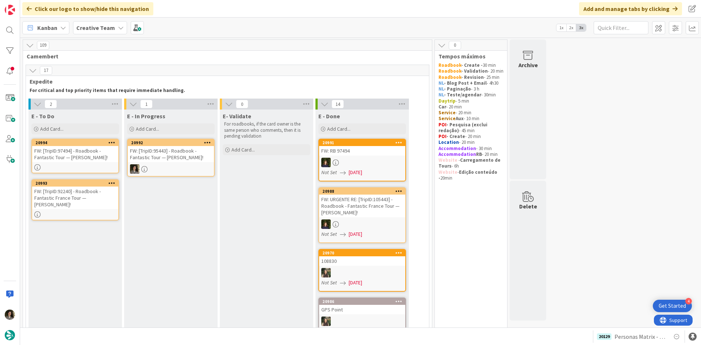
click at [84, 156] on div "FW: [TripID:97494] - Roadbook - Fantastic Tour — [PERSON_NAME]!" at bounding box center [75, 154] width 86 height 16
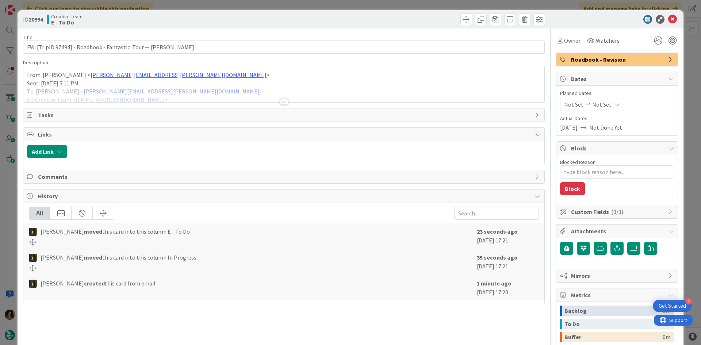
click at [280, 102] on div at bounding box center [284, 102] width 8 height 6
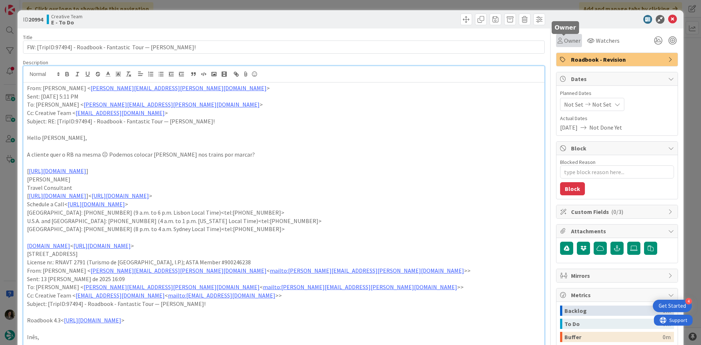
click at [565, 44] on span "Owner" at bounding box center [572, 40] width 16 height 9
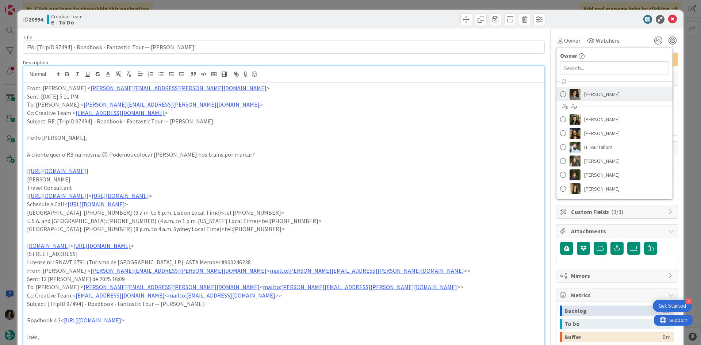
click at [600, 95] on span "[PERSON_NAME]" at bounding box center [601, 94] width 35 height 11
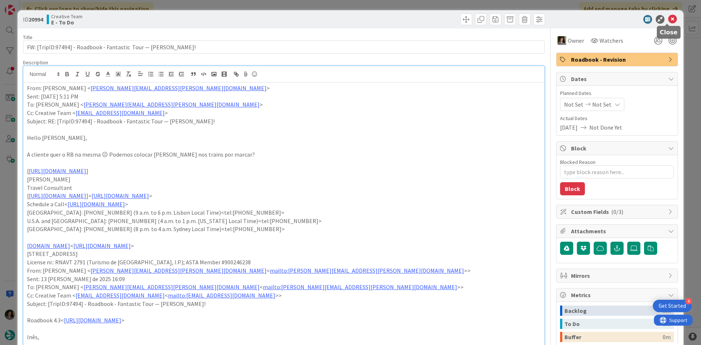
click at [668, 18] on icon at bounding box center [672, 19] width 9 height 9
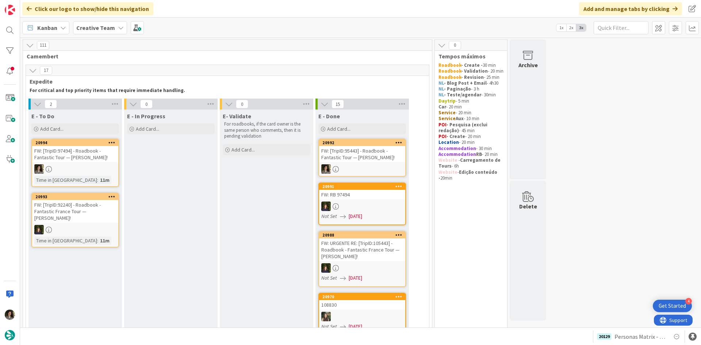
click at [358, 158] on div "FW: [TripID:95443] - Roadbook - Fantastic Tour — [PERSON_NAME]!" at bounding box center [362, 154] width 86 height 16
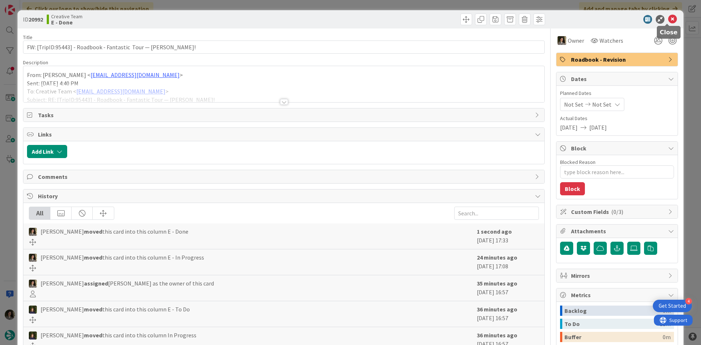
drag, startPoint x: 666, startPoint y: 19, endPoint x: 620, endPoint y: 37, distance: 49.7
click at [668, 19] on icon at bounding box center [672, 19] width 9 height 9
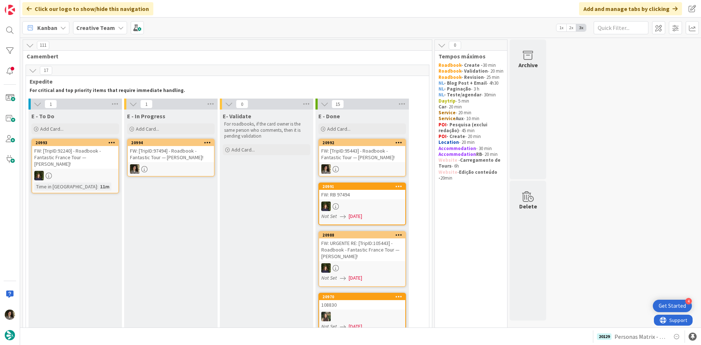
click at [142, 162] on div "FW: [TripID:97494] - Roadbook - Fantastic Tour — [PERSON_NAME]!" at bounding box center [171, 154] width 86 height 16
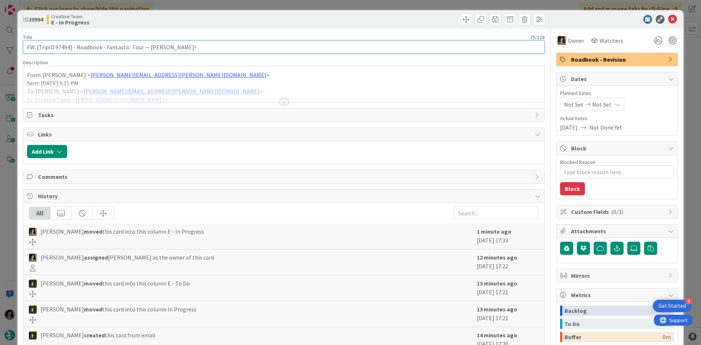
drag, startPoint x: 69, startPoint y: 45, endPoint x: 56, endPoint y: 46, distance: 13.6
click at [56, 46] on input "FW: [TripID:97494] - Roadbook - Fantastic Tour — [PERSON_NAME]!" at bounding box center [284, 47] width 522 height 13
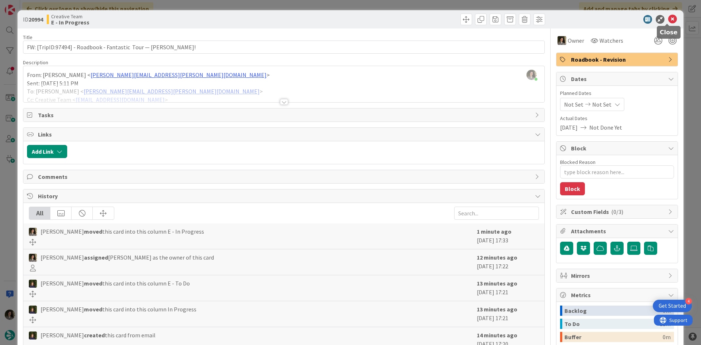
click at [668, 17] on icon at bounding box center [672, 19] width 9 height 9
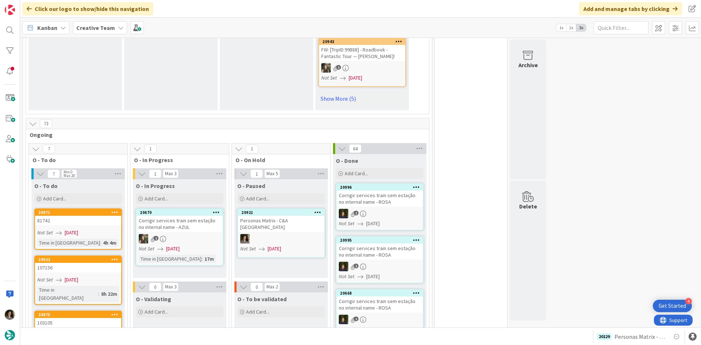
scroll to position [621, 0]
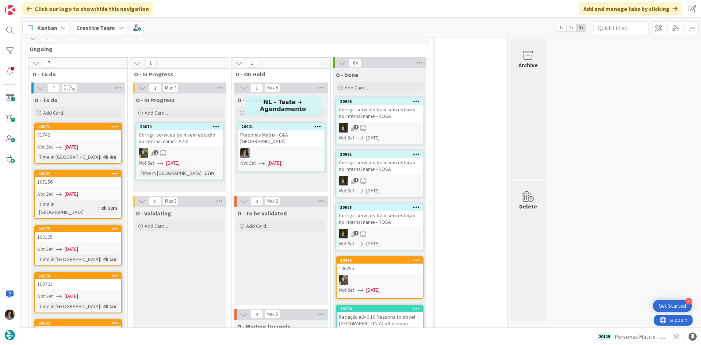
click at [291, 130] on div "Personas Matrix - C&A [GEOGRAPHIC_DATA]" at bounding box center [281, 138] width 86 height 16
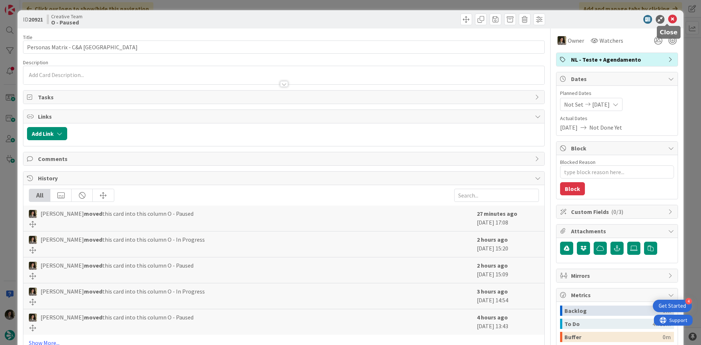
click at [668, 18] on icon at bounding box center [672, 19] width 9 height 9
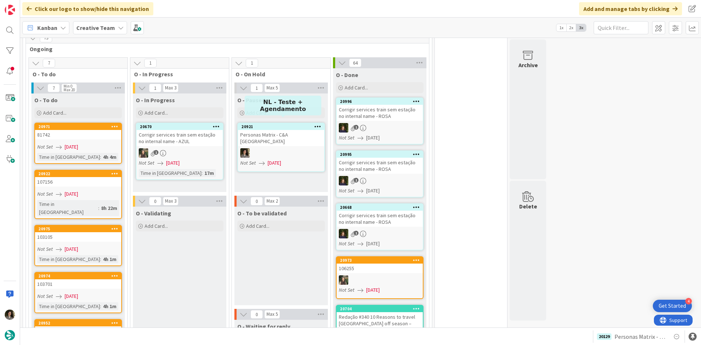
click at [281, 148] on div at bounding box center [281, 152] width 86 height 9
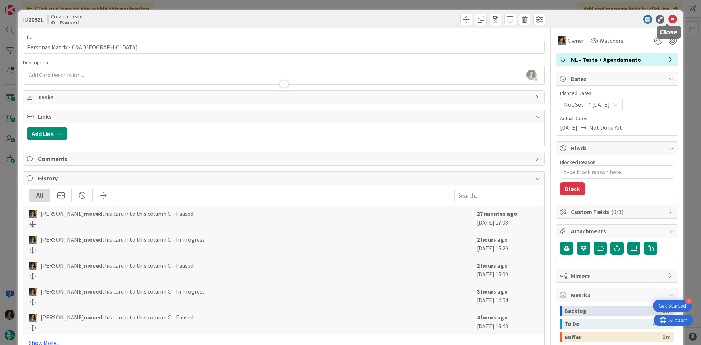
click at [668, 18] on icon at bounding box center [672, 19] width 9 height 9
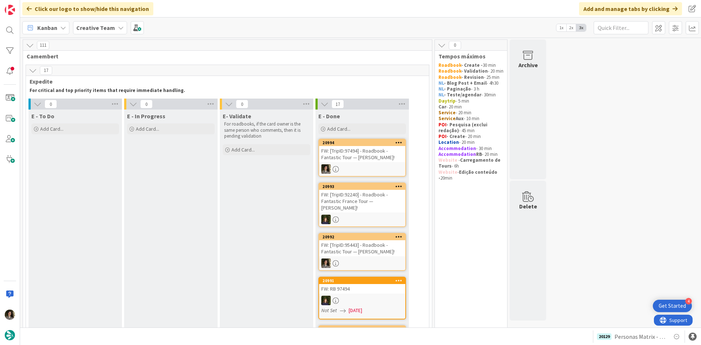
click at [376, 159] on div "FW: [TripID:97494] - Roadbook - Fantastic Tour — [PERSON_NAME]!" at bounding box center [362, 154] width 86 height 16
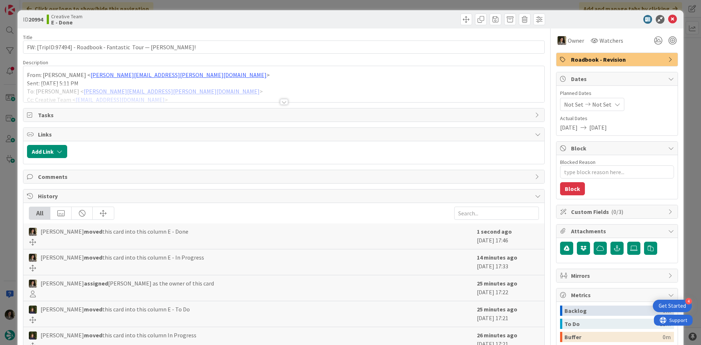
click at [575, 58] on span "Roadbook - Revision" at bounding box center [617, 59] width 93 height 9
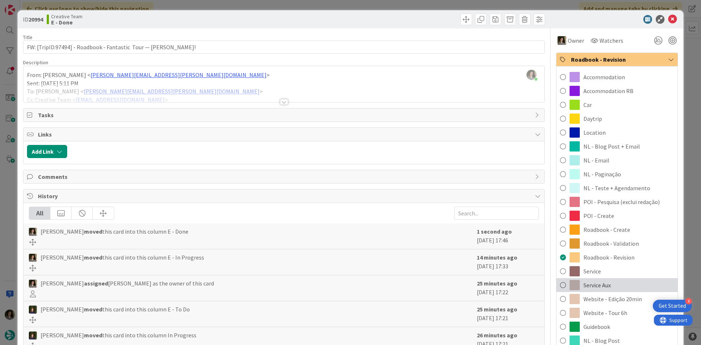
click at [609, 280] on div "Service Aux" at bounding box center [616, 285] width 121 height 14
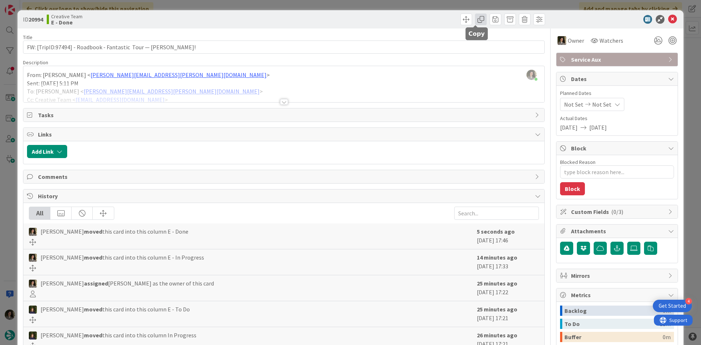
click at [475, 23] on span at bounding box center [481, 20] width 12 height 12
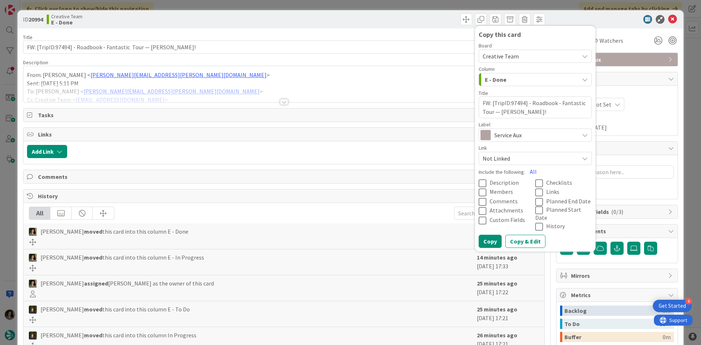
click at [507, 137] on span "Service Aux" at bounding box center [534, 135] width 81 height 10
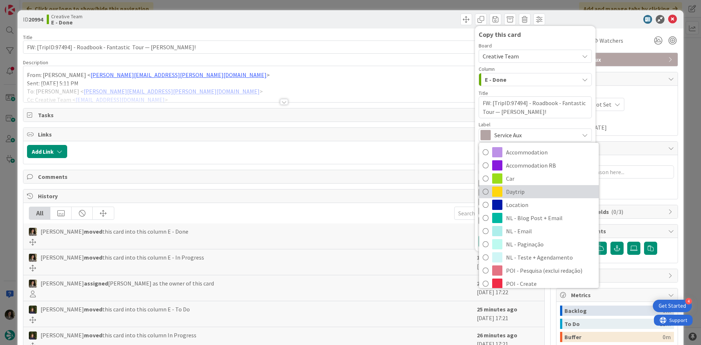
click at [528, 194] on span "Daytrip" at bounding box center [550, 191] width 89 height 11
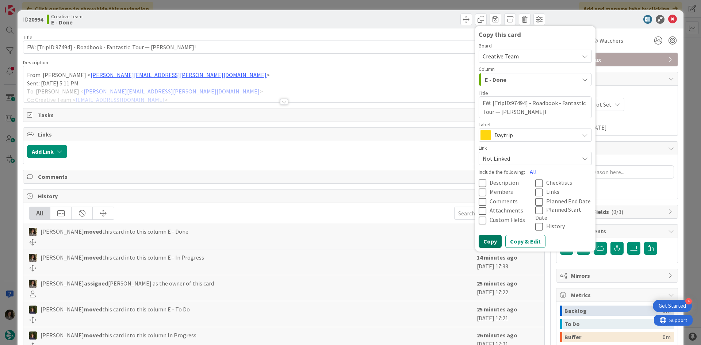
click at [491, 241] on button "Copy" at bounding box center [490, 241] width 23 height 13
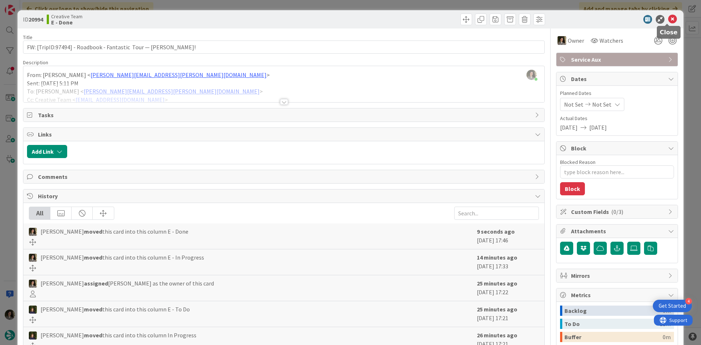
click at [670, 14] on div "ID 20994 Creative Team E - Done Copy this card Board Creative Team Column E - D…" at bounding box center [351, 19] width 666 height 18
click at [668, 20] on icon at bounding box center [672, 19] width 9 height 9
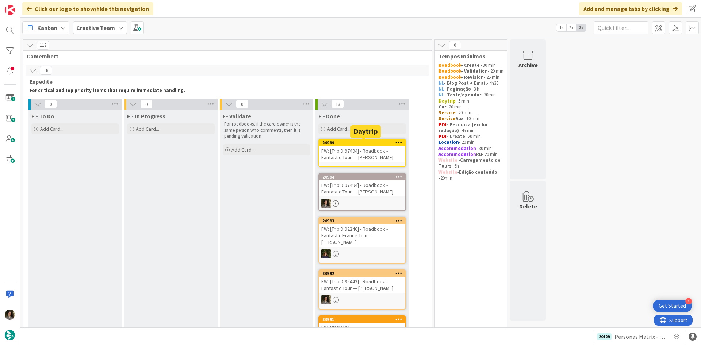
click at [357, 162] on div "FW: [TripID:97494] - Roadbook - Fantastic Tour — [PERSON_NAME]!" at bounding box center [362, 154] width 86 height 16
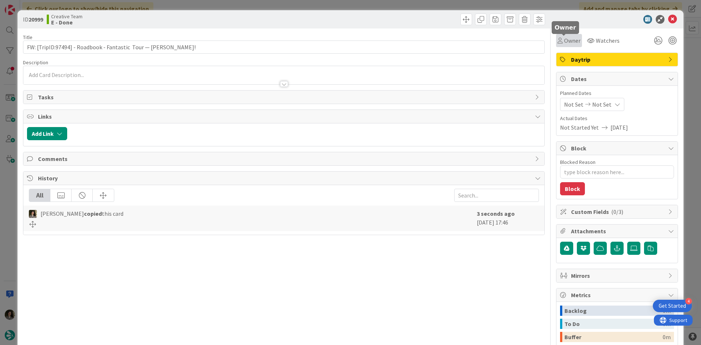
click at [564, 41] on span "Owner" at bounding box center [572, 40] width 16 height 9
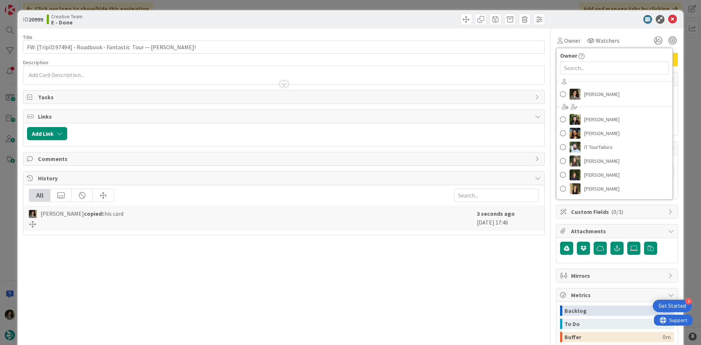
click at [582, 87] on div "[PERSON_NAME] [PERSON_NAME] [PERSON_NAME] IT TourTailors [PERSON_NAME] [PERSON_…" at bounding box center [614, 136] width 116 height 120
click at [588, 92] on span "[PERSON_NAME]" at bounding box center [601, 94] width 35 height 11
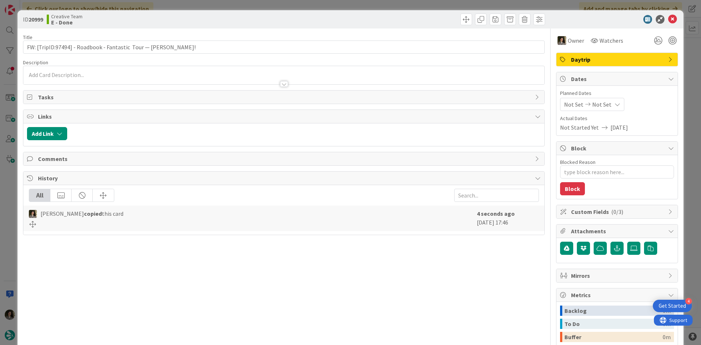
type textarea "x"
click at [614, 102] on icon at bounding box center [617, 104] width 6 height 6
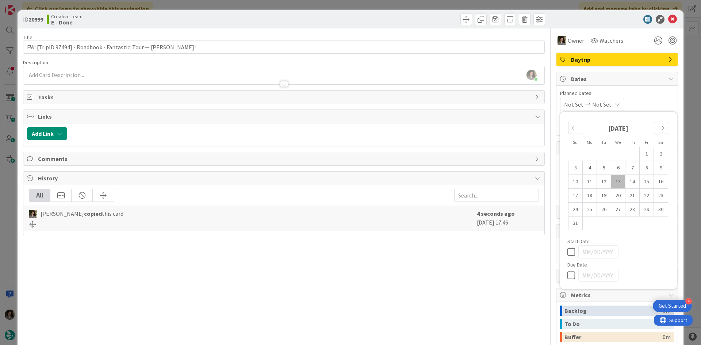
click at [567, 270] on div at bounding box center [618, 275] width 102 height 13
click at [567, 275] on icon at bounding box center [572, 275] width 11 height 9
type input "[DATE]"
click at [668, 19] on icon at bounding box center [672, 19] width 9 height 9
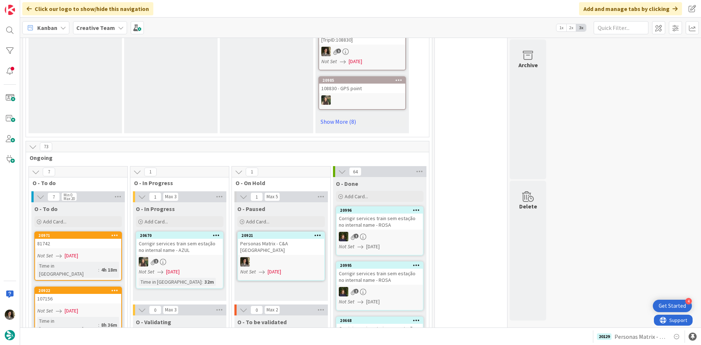
scroll to position [512, 0]
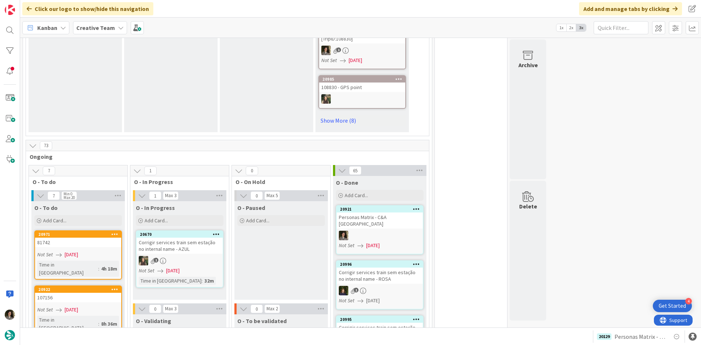
click at [384, 231] on div at bounding box center [380, 235] width 86 height 9
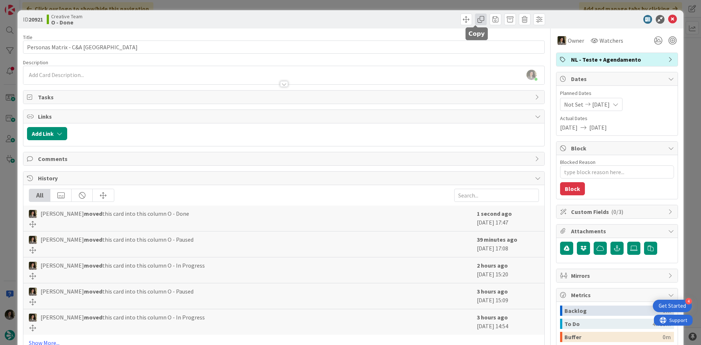
click at [475, 21] on span at bounding box center [481, 20] width 12 height 12
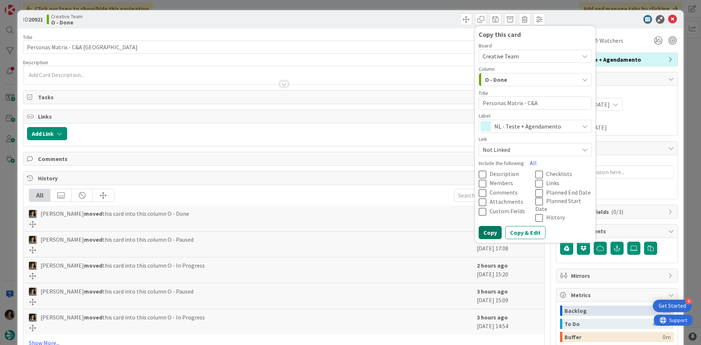
click at [484, 226] on button "Copy" at bounding box center [490, 232] width 23 height 13
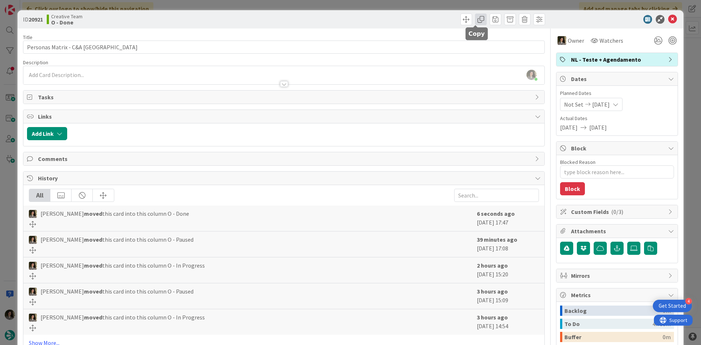
click at [475, 18] on span at bounding box center [481, 20] width 12 height 12
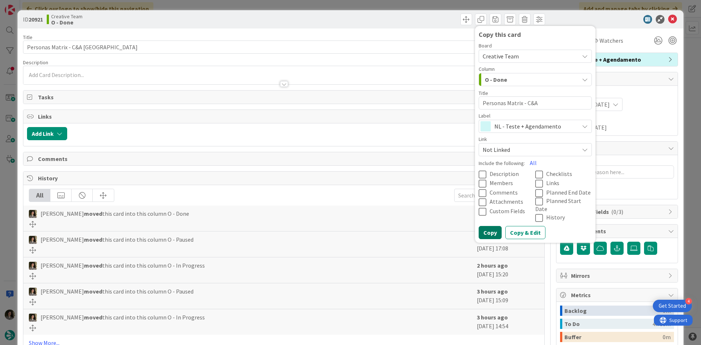
click at [479, 231] on button "Copy" at bounding box center [490, 232] width 23 height 13
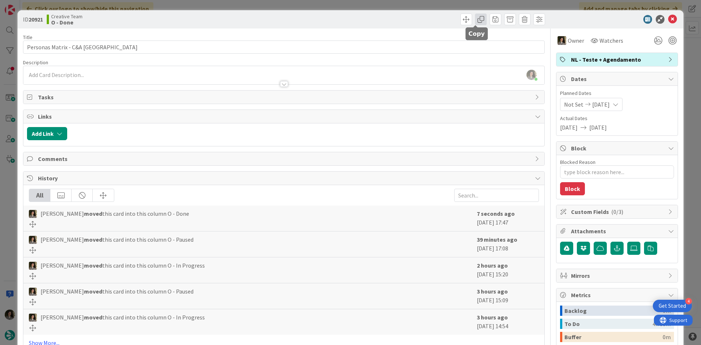
click at [475, 20] on span at bounding box center [481, 20] width 12 height 12
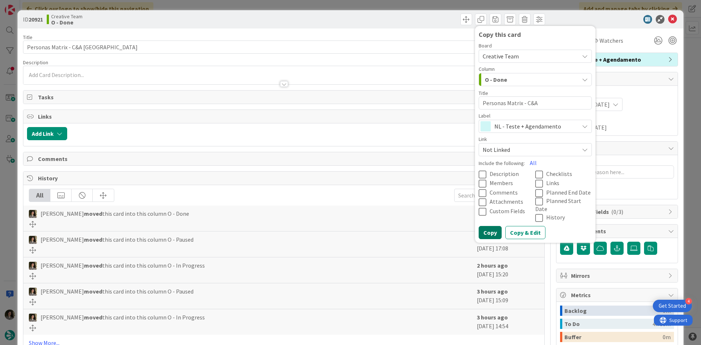
click at [479, 226] on button "Copy" at bounding box center [490, 232] width 23 height 13
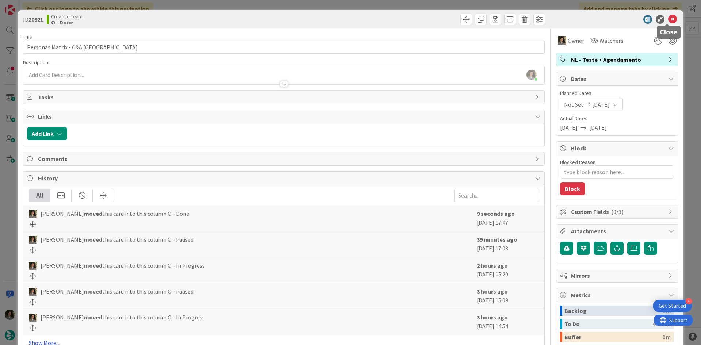
click at [669, 18] on icon at bounding box center [672, 19] width 9 height 9
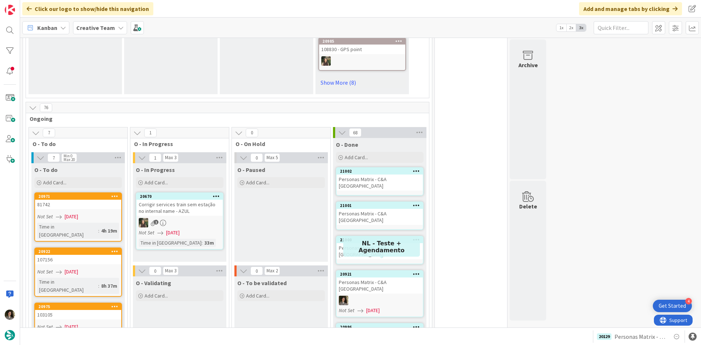
scroll to position [596, 0]
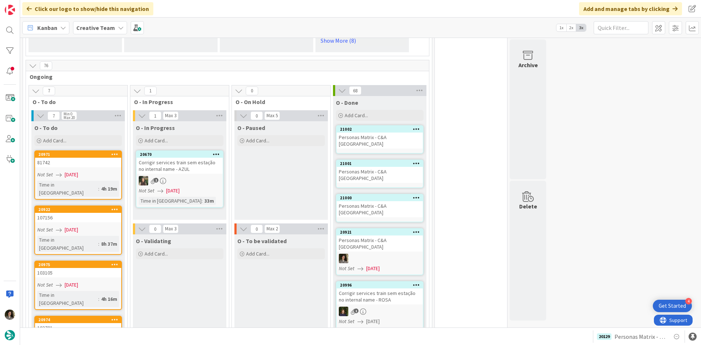
click at [386, 201] on div "Personas Matrix - C&A [GEOGRAPHIC_DATA]" at bounding box center [380, 209] width 86 height 16
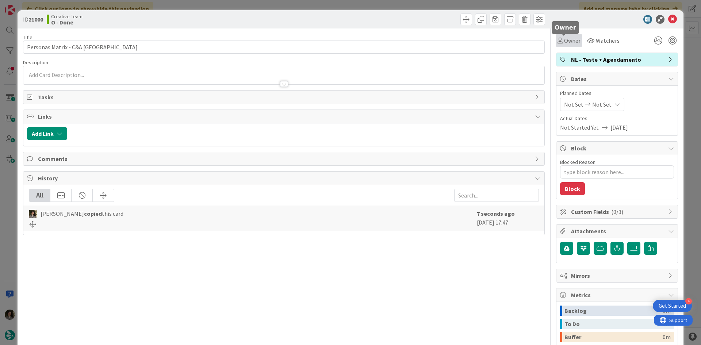
click at [564, 44] on span "Owner" at bounding box center [572, 40] width 16 height 9
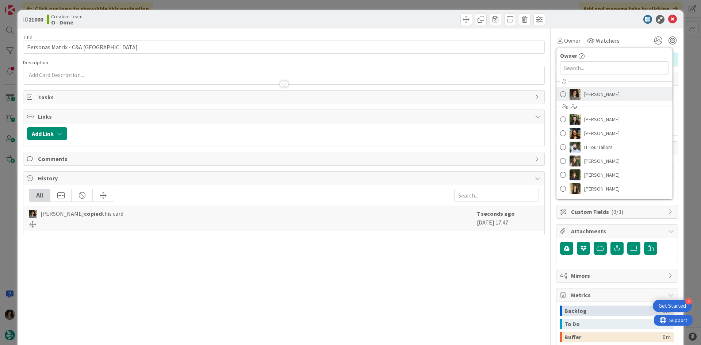
click at [586, 93] on span "[PERSON_NAME]" at bounding box center [601, 94] width 35 height 11
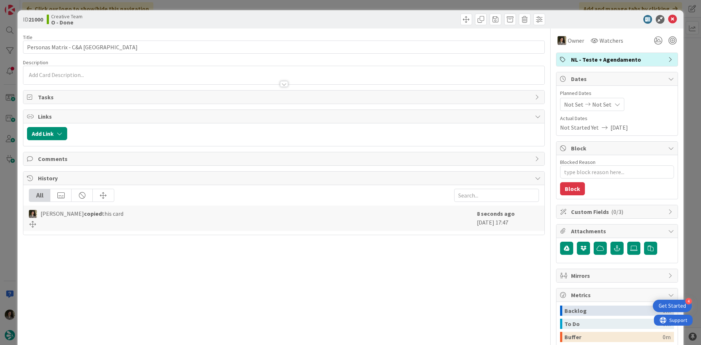
type textarea "x"
click at [601, 102] on span "Not Set" at bounding box center [601, 104] width 19 height 9
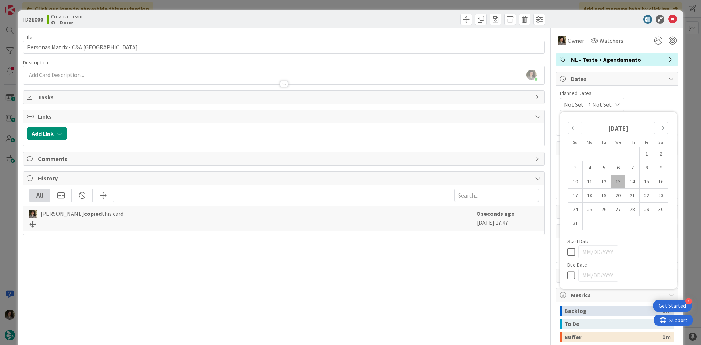
click at [567, 275] on icon at bounding box center [572, 275] width 11 height 9
type input "[DATE]"
click at [669, 17] on icon at bounding box center [672, 19] width 9 height 9
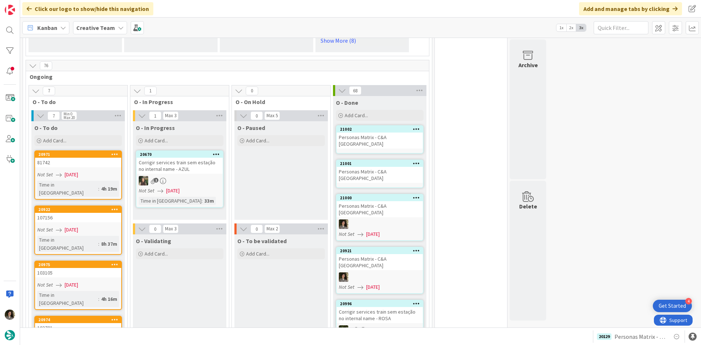
click at [396, 171] on div "Personas Matrix - C&A [GEOGRAPHIC_DATA]" at bounding box center [380, 175] width 86 height 16
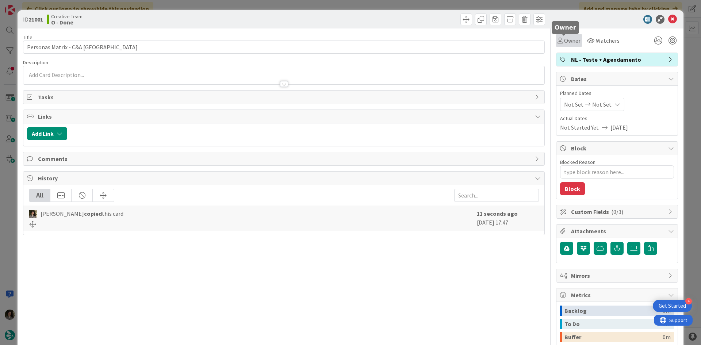
click at [568, 39] on span "Owner" at bounding box center [572, 40] width 16 height 9
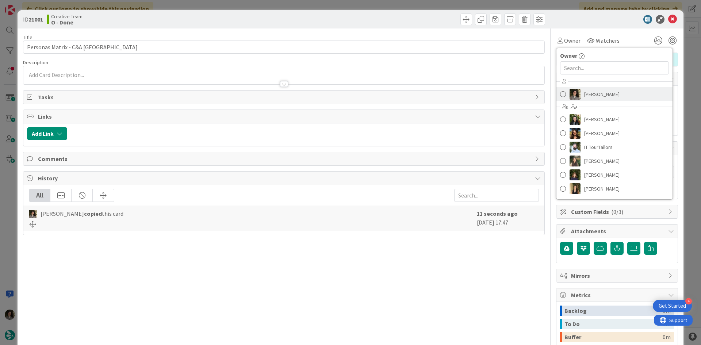
click at [598, 91] on span "[PERSON_NAME]" at bounding box center [601, 94] width 35 height 11
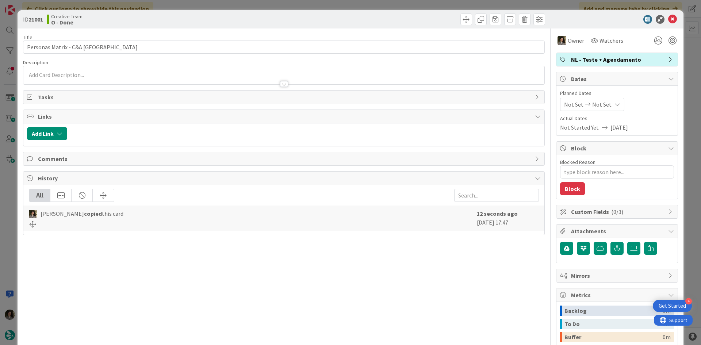
type textarea "x"
click at [600, 109] on div "Not Set Not Set" at bounding box center [592, 104] width 64 height 13
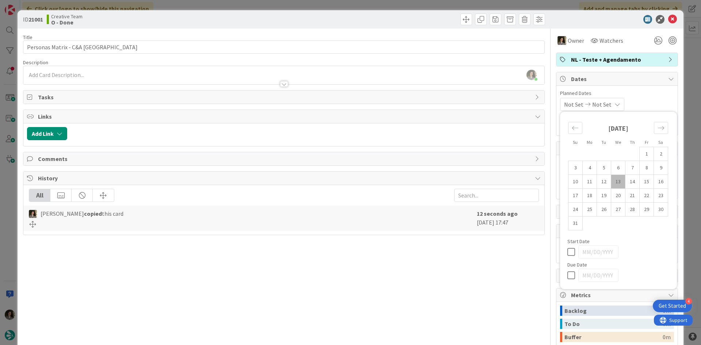
click at [567, 275] on icon at bounding box center [572, 275] width 11 height 9
type input "[DATE]"
click at [670, 18] on icon at bounding box center [672, 19] width 9 height 9
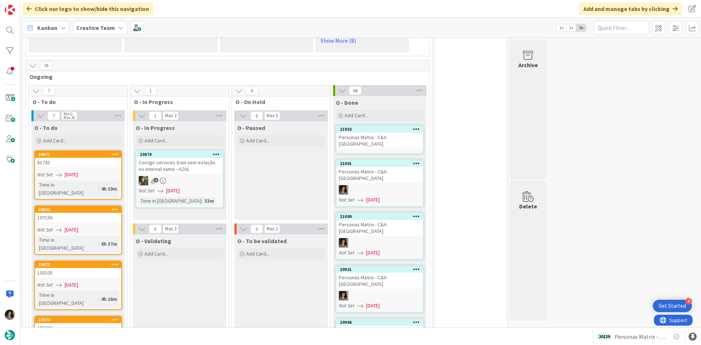
click at [396, 136] on div "Personas Matrix - C&A [GEOGRAPHIC_DATA]" at bounding box center [380, 141] width 86 height 16
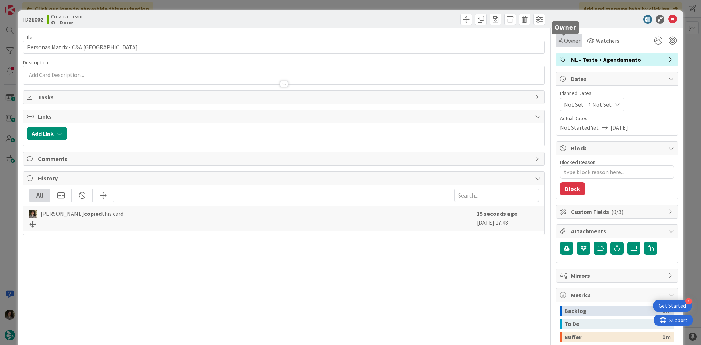
click at [569, 40] on span "Owner" at bounding box center [572, 40] width 16 height 9
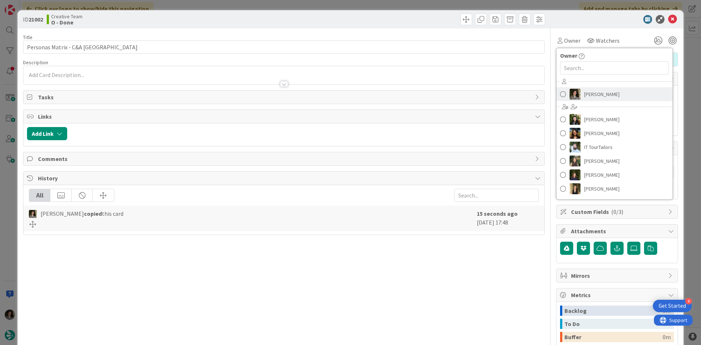
click at [595, 91] on span "[PERSON_NAME]" at bounding box center [601, 94] width 35 height 11
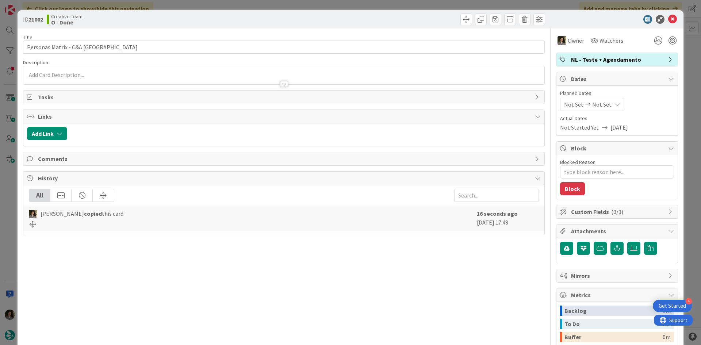
type textarea "x"
click at [601, 103] on span "Not Set" at bounding box center [601, 104] width 19 height 9
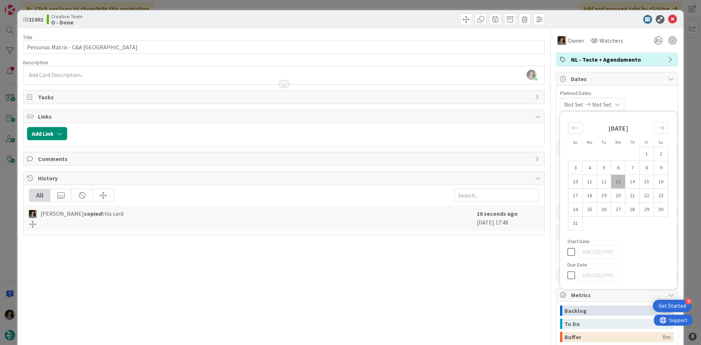
click at [570, 274] on icon at bounding box center [572, 275] width 11 height 9
type input "[DATE]"
type textarea "x"
click at [668, 16] on icon at bounding box center [672, 19] width 9 height 9
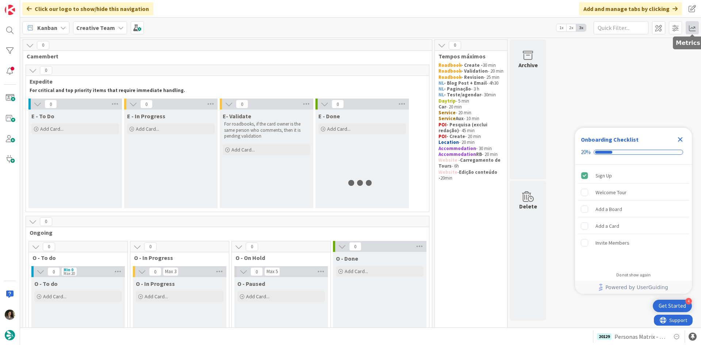
click at [690, 30] on span at bounding box center [692, 27] width 13 height 13
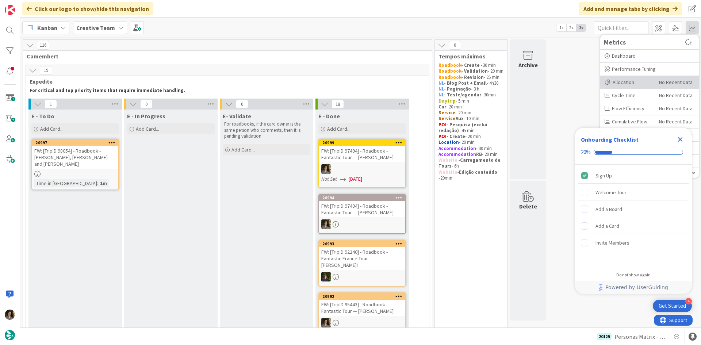
click at [632, 85] on div "Allocation" at bounding box center [629, 82] width 49 height 8
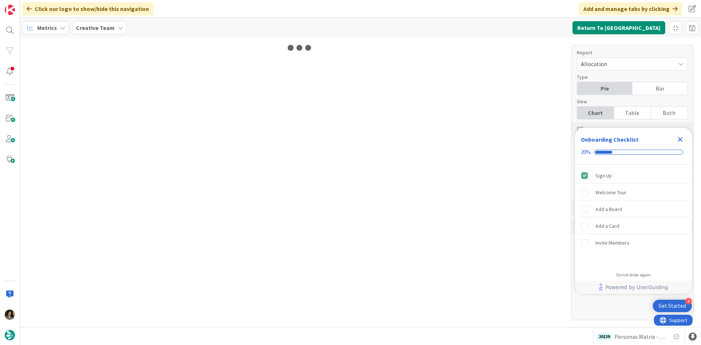
click at [680, 140] on icon "Close Checklist" at bounding box center [680, 139] width 5 height 5
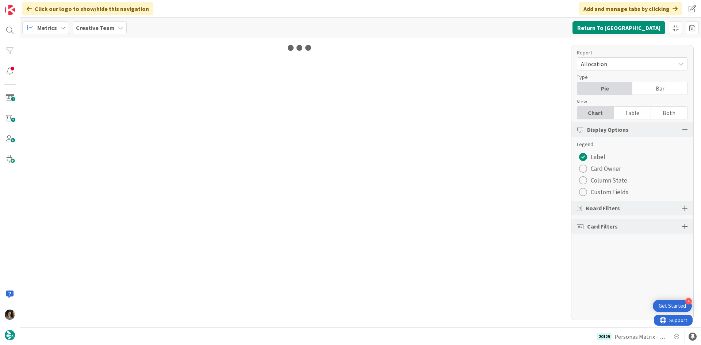
click at [637, 111] on div "Table" at bounding box center [632, 113] width 37 height 12
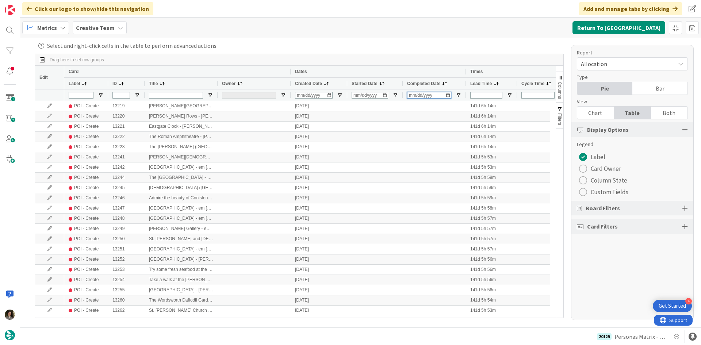
click at [414, 96] on input "Completed Date Filter Input" at bounding box center [429, 95] width 44 height 7
type input "[DATE]"
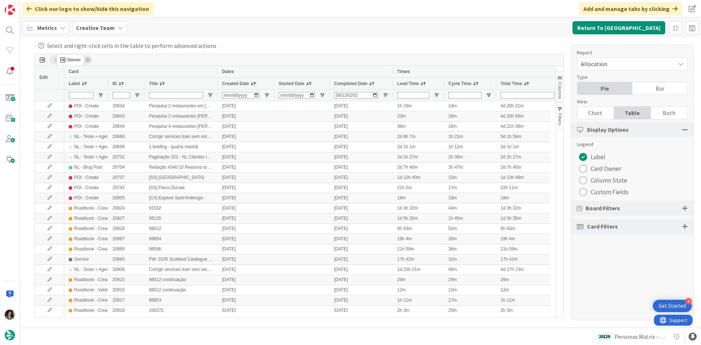
drag, startPoint x: 235, startPoint y: 84, endPoint x: 58, endPoint y: 55, distance: 178.8
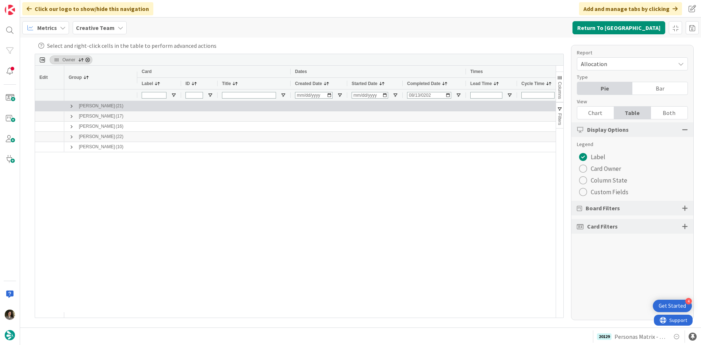
click at [70, 107] on span at bounding box center [72, 106] width 6 height 6
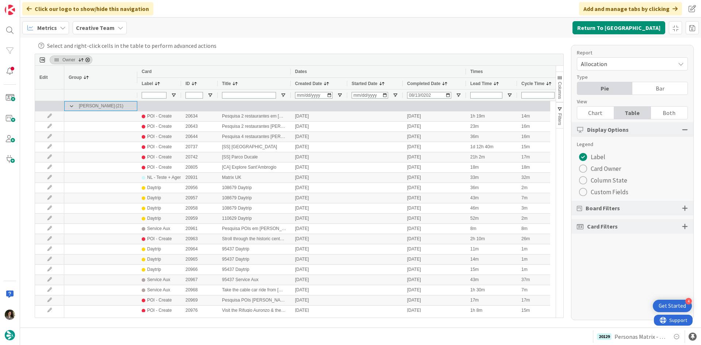
click at [70, 107] on span at bounding box center [72, 106] width 6 height 6
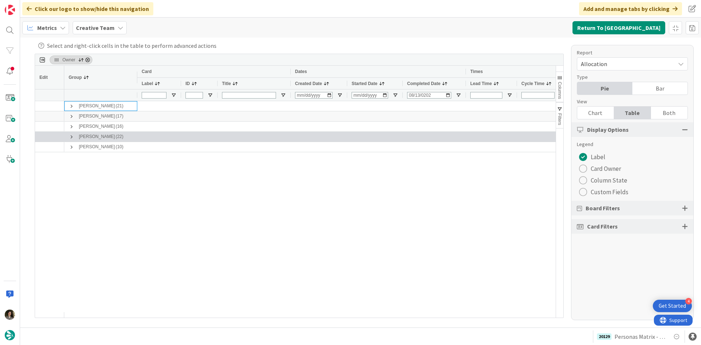
click at [70, 134] on span at bounding box center [72, 137] width 6 height 6
click at [70, 139] on span at bounding box center [72, 137] width 6 height 6
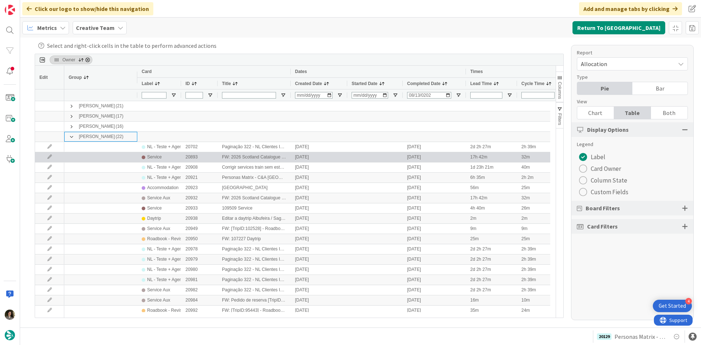
click at [160, 161] on div "Service" at bounding box center [154, 157] width 15 height 9
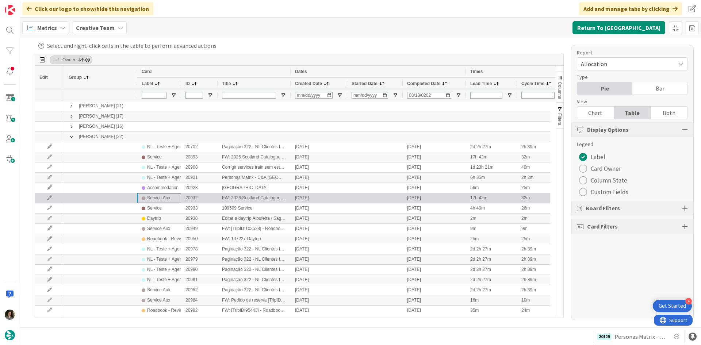
click at [172, 202] on div "Service Aux" at bounding box center [159, 197] width 35 height 9
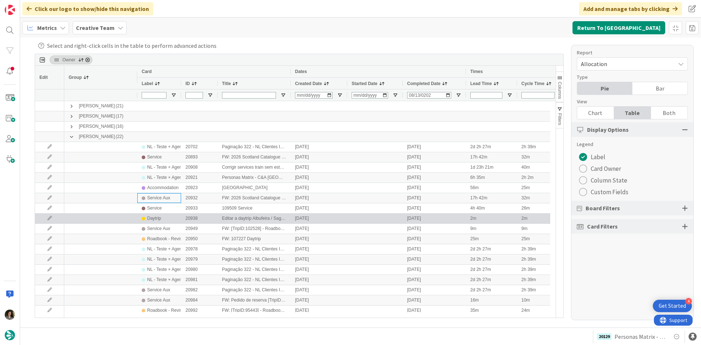
click at [158, 221] on div "Daytrip" at bounding box center [154, 218] width 14 height 9
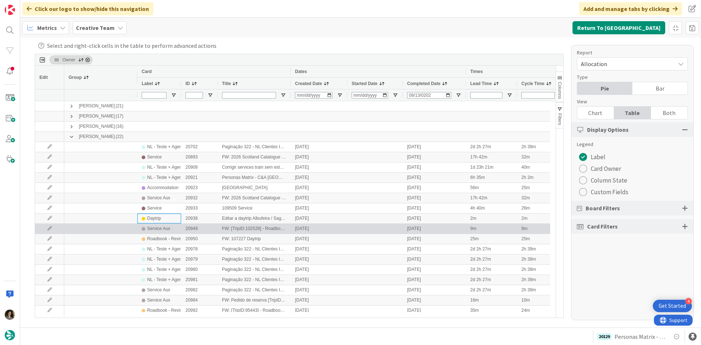
click at [164, 229] on div "Service Aux" at bounding box center [158, 228] width 23 height 9
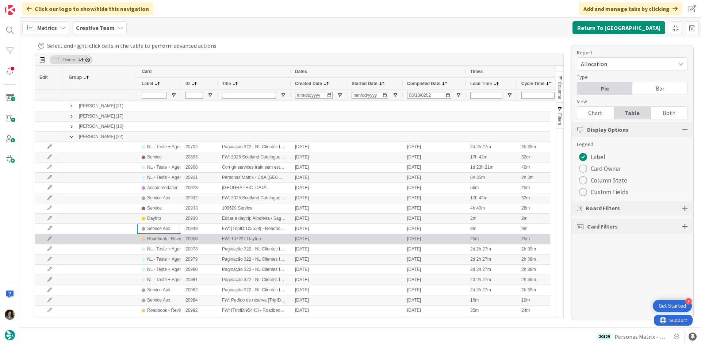
click at [168, 238] on div "Roadbook - Revision" at bounding box center [167, 238] width 41 height 9
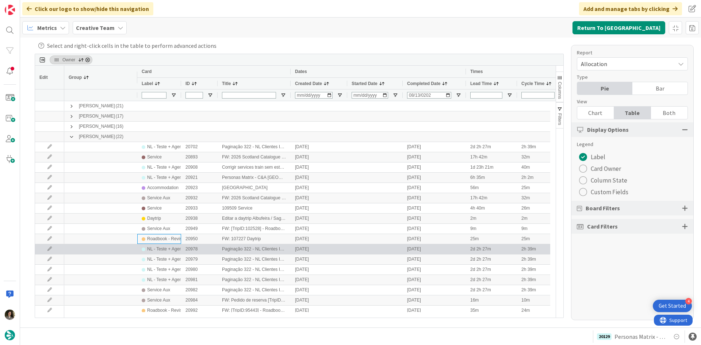
click at [177, 249] on div "NL - Teste + Agendamento" at bounding box center [173, 249] width 52 height 9
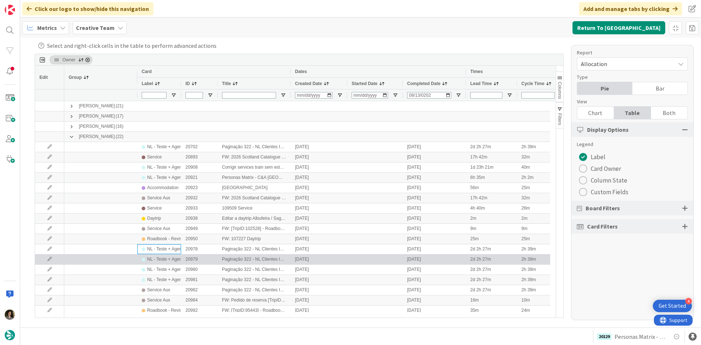
click at [174, 257] on div "NL - Teste + Agendamento" at bounding box center [173, 259] width 52 height 9
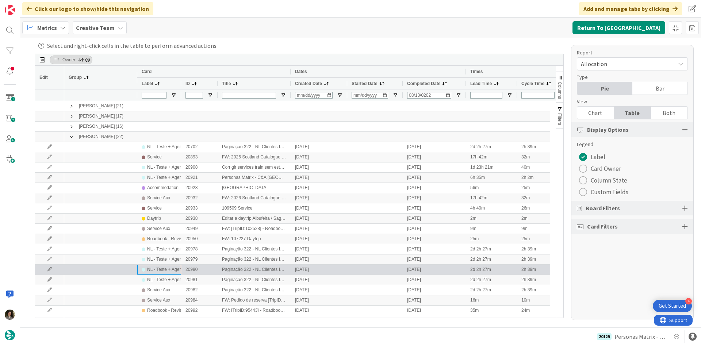
click at [167, 268] on div "NL - Teste + Agendamento" at bounding box center [173, 269] width 52 height 9
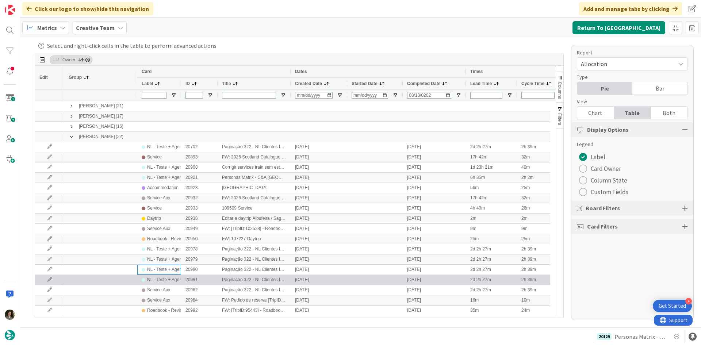
click at [167, 278] on div "NL - Teste + Agendamento" at bounding box center [173, 279] width 52 height 9
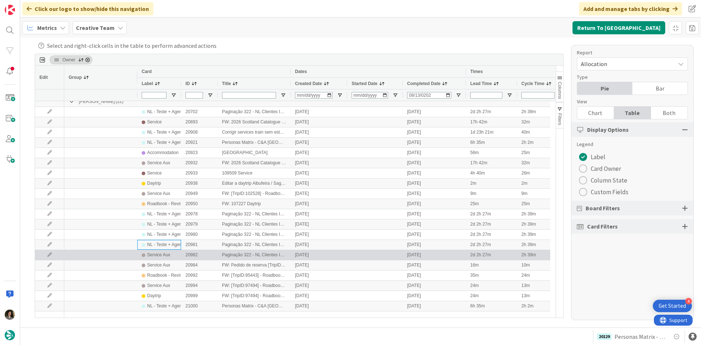
scroll to position [65, 0]
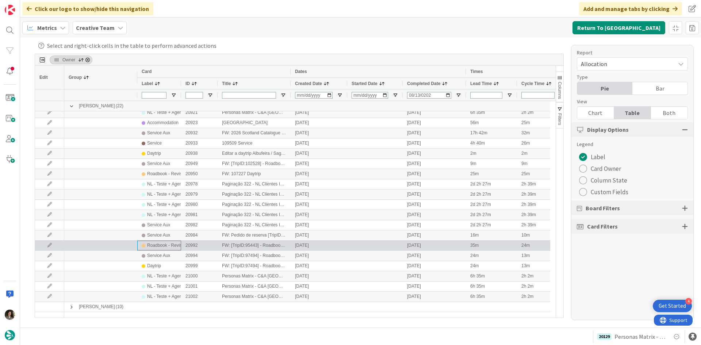
click at [172, 249] on div "Roadbook - Revision" at bounding box center [167, 245] width 41 height 9
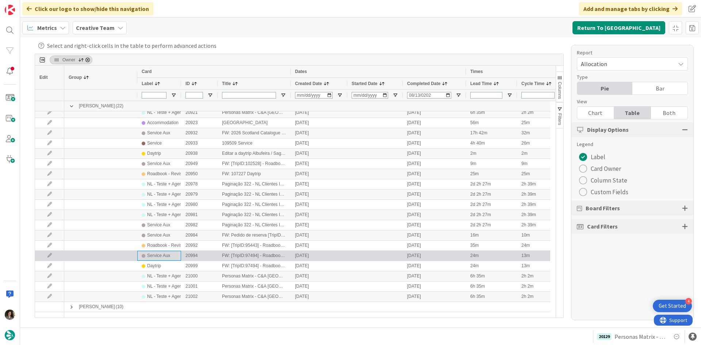
click at [172, 255] on div "Service Aux" at bounding box center [159, 255] width 35 height 9
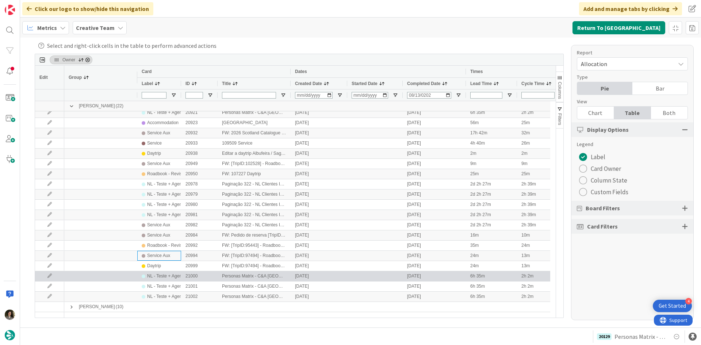
click at [174, 274] on div "NL - Teste + Agendamento" at bounding box center [173, 276] width 52 height 9
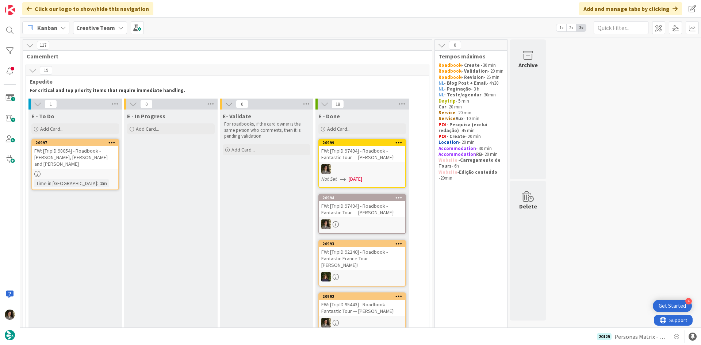
click at [96, 161] on div "FW: [TripID:98054] - Roadbook - [PERSON_NAME], [PERSON_NAME] and [PERSON_NAME]" at bounding box center [75, 157] width 86 height 23
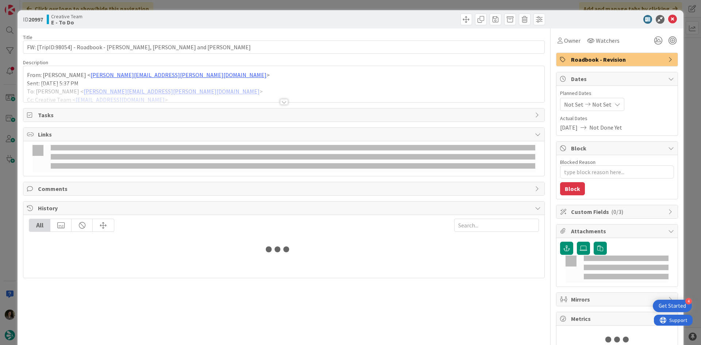
type textarea "x"
